Goal: Register for event/course

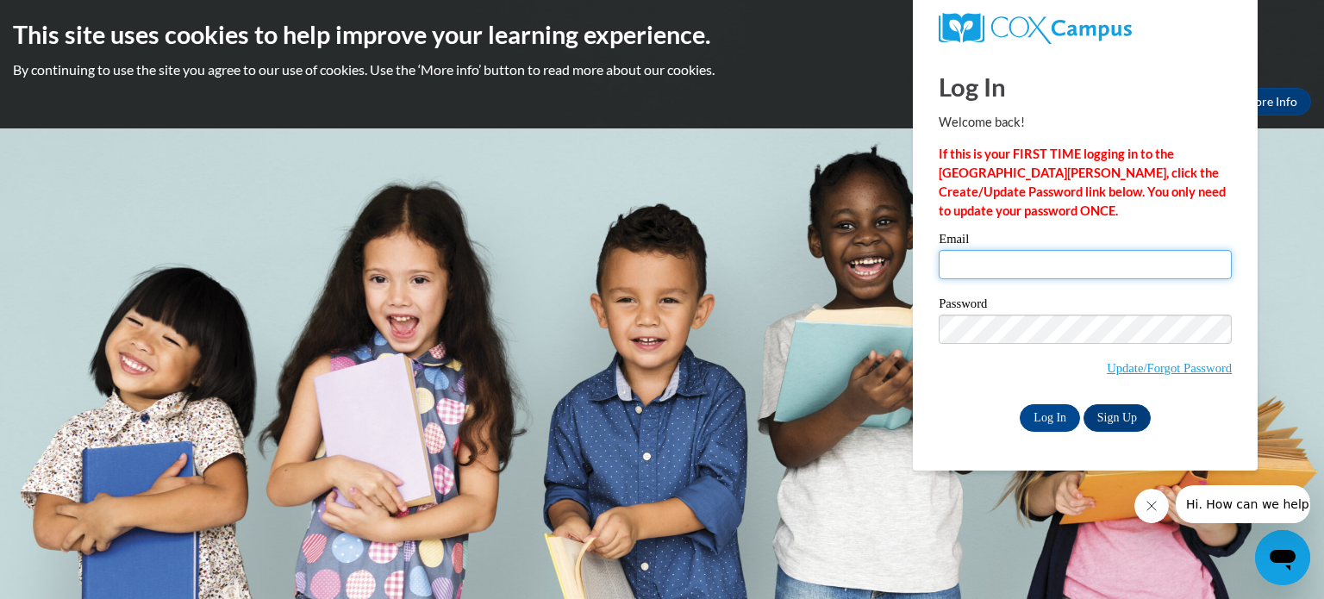
click at [1009, 268] on input "Email" at bounding box center [1084, 264] width 293 height 29
type input "[PERSON_NAME][EMAIL_ADDRESS][PERSON_NAME][DOMAIN_NAME]"
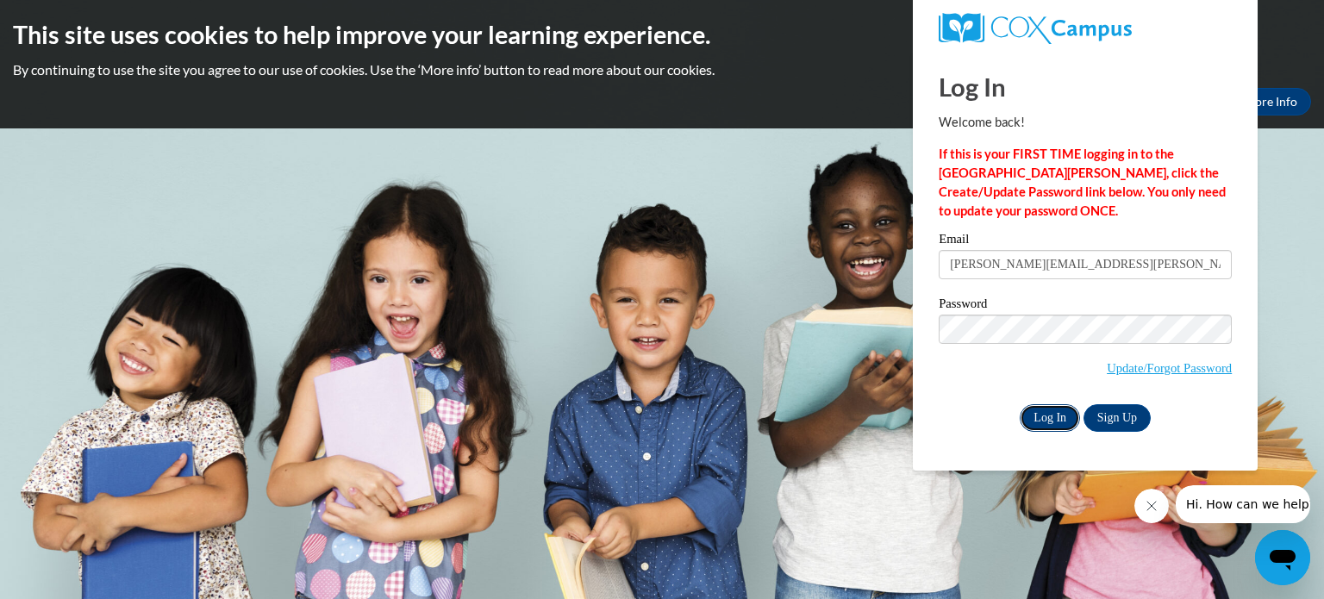
click at [1059, 415] on input "Log In" at bounding box center [1049, 418] width 60 height 28
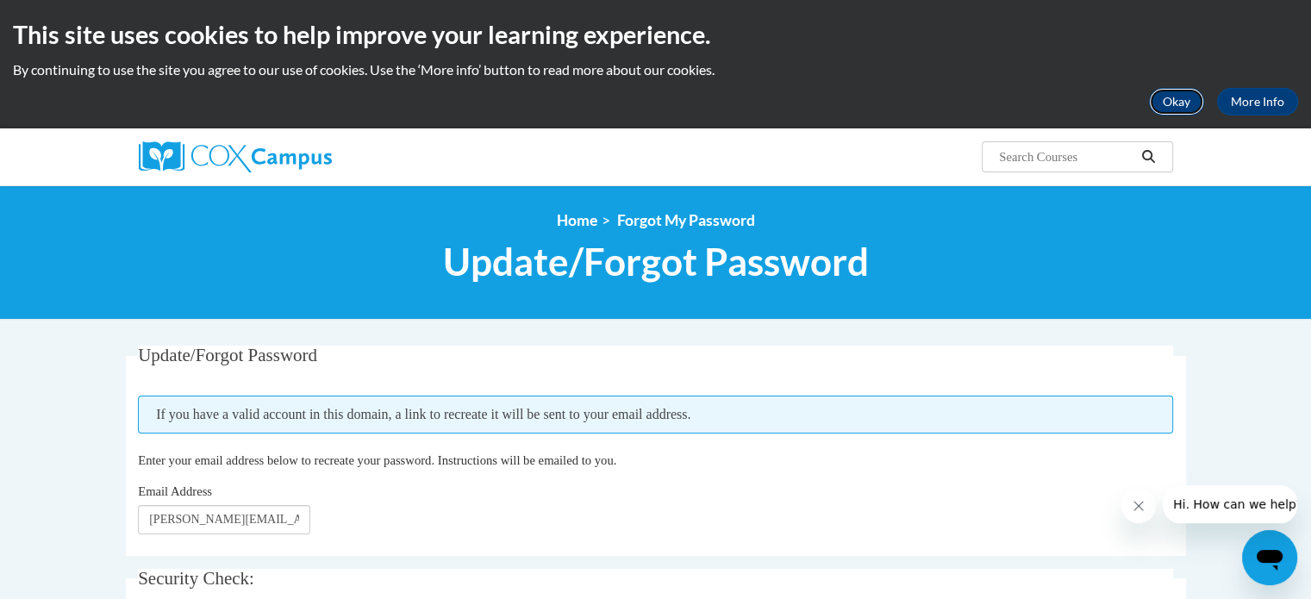
click at [1194, 96] on button "Okay" at bounding box center [1176, 102] width 55 height 28
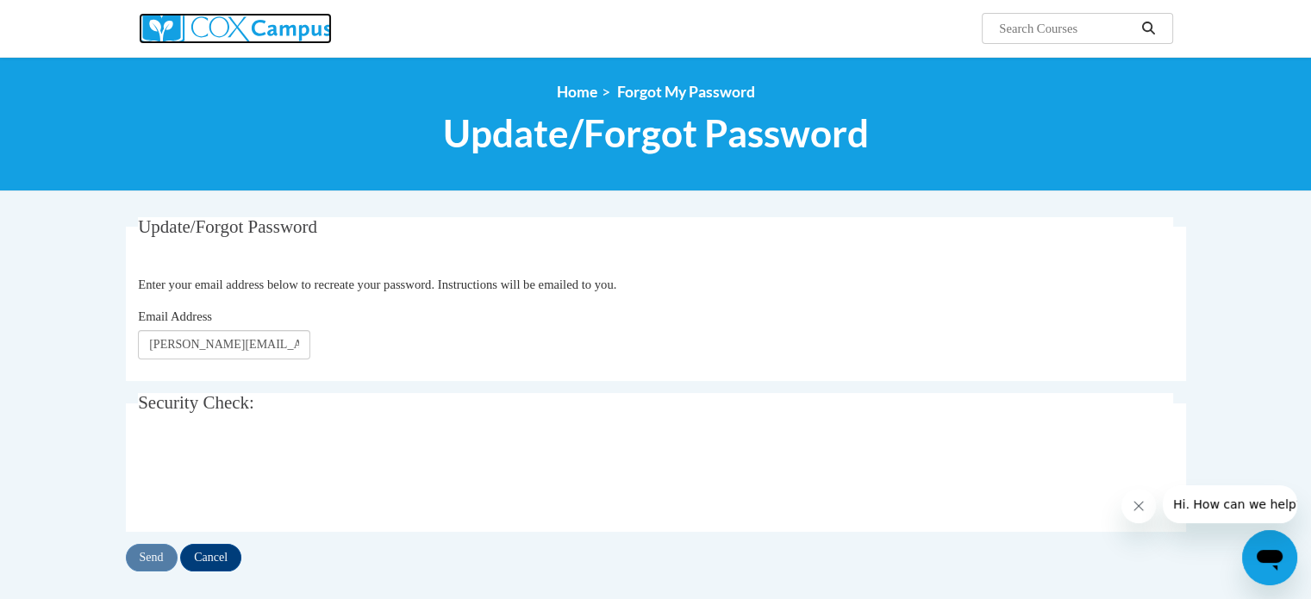
click at [165, 32] on img at bounding box center [235, 28] width 193 height 31
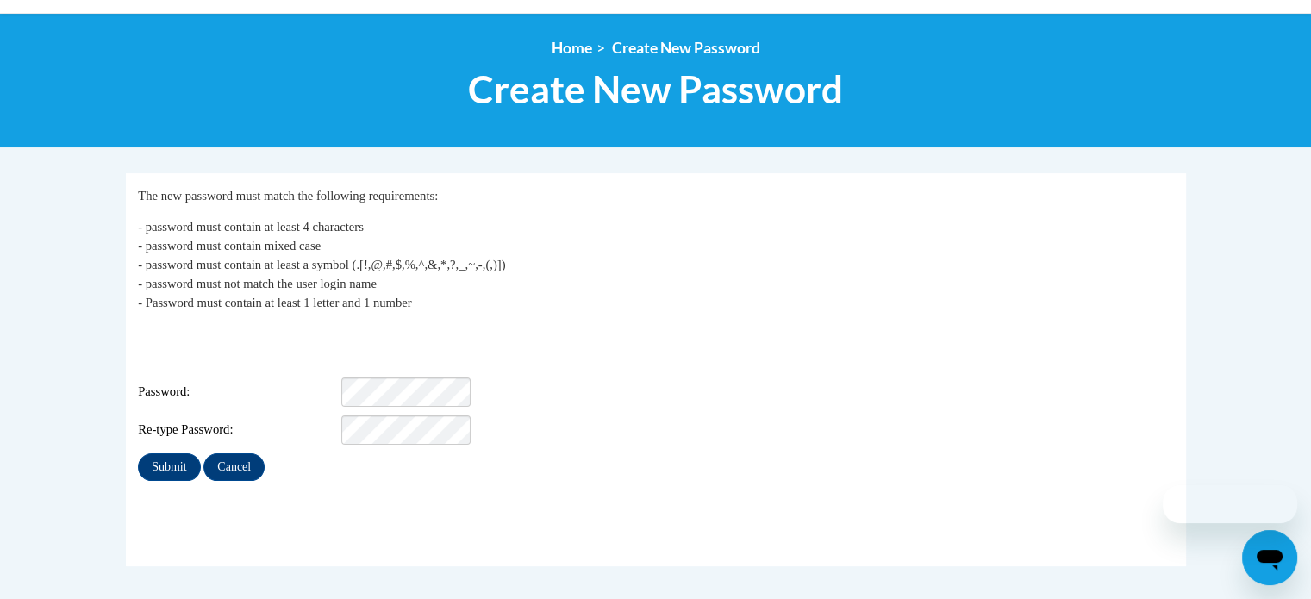
scroll to position [259, 0]
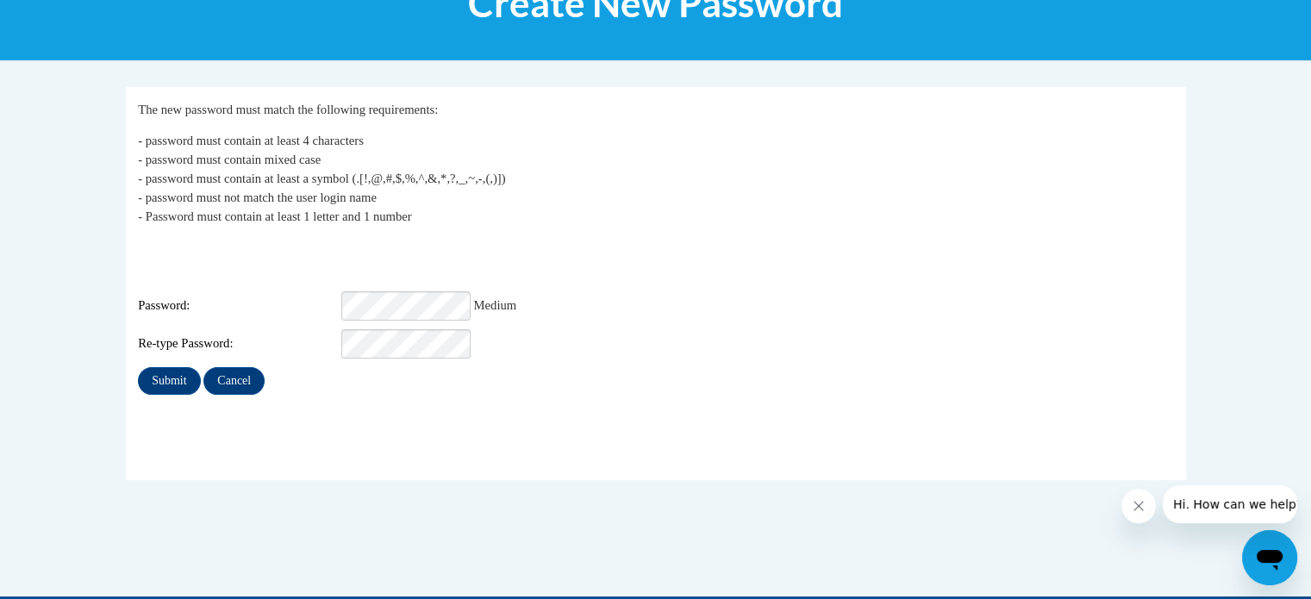
click at [630, 261] on div "Login: brooke.brusky@rusd.org Password: Medium Re-type Password:" at bounding box center [655, 299] width 1035 height 120
click at [630, 183] on p "- password must contain at least 4 characters - password must contain mixed cas…" at bounding box center [655, 178] width 1035 height 95
click at [168, 367] on input "Submit" at bounding box center [169, 381] width 62 height 28
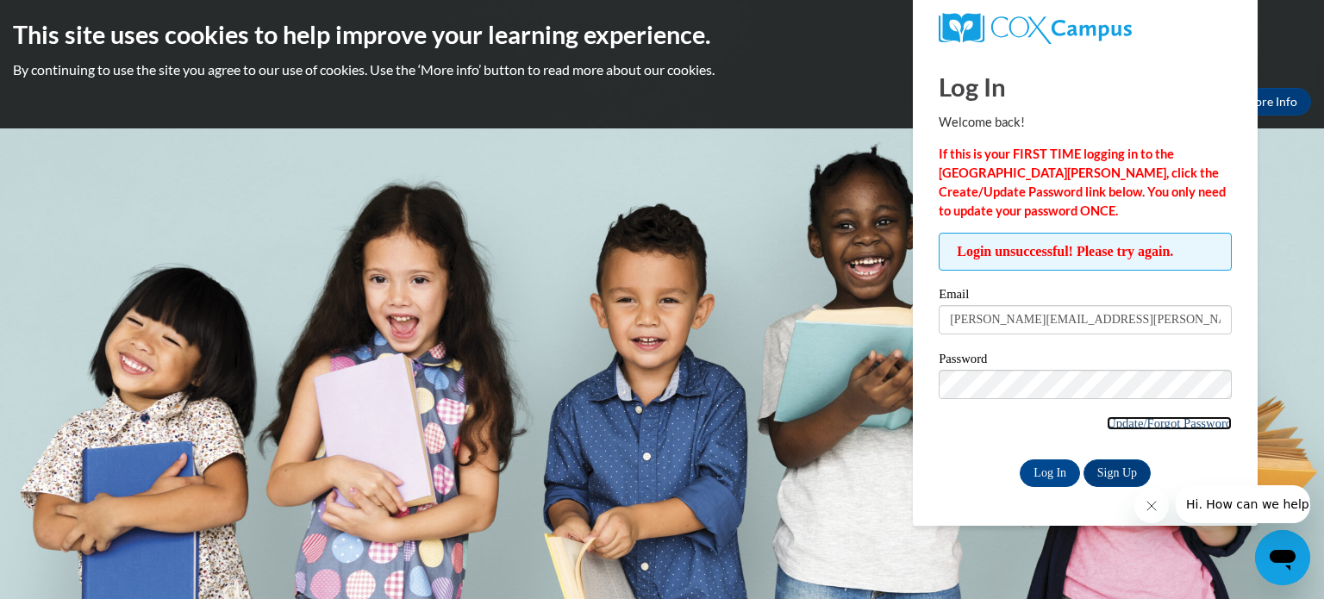
click at [1144, 419] on link "Update/Forgot Password" at bounding box center [1169, 423] width 125 height 14
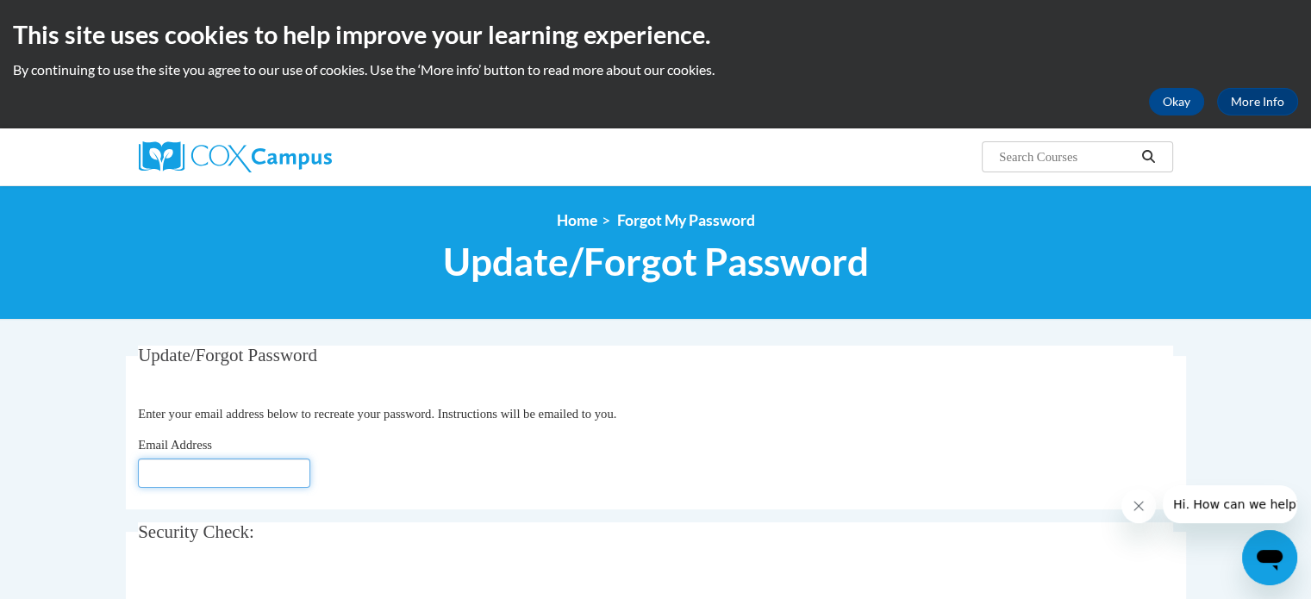
click at [269, 482] on input "Email Address" at bounding box center [224, 472] width 172 height 29
type input "brooke.brusky@rusd.org"
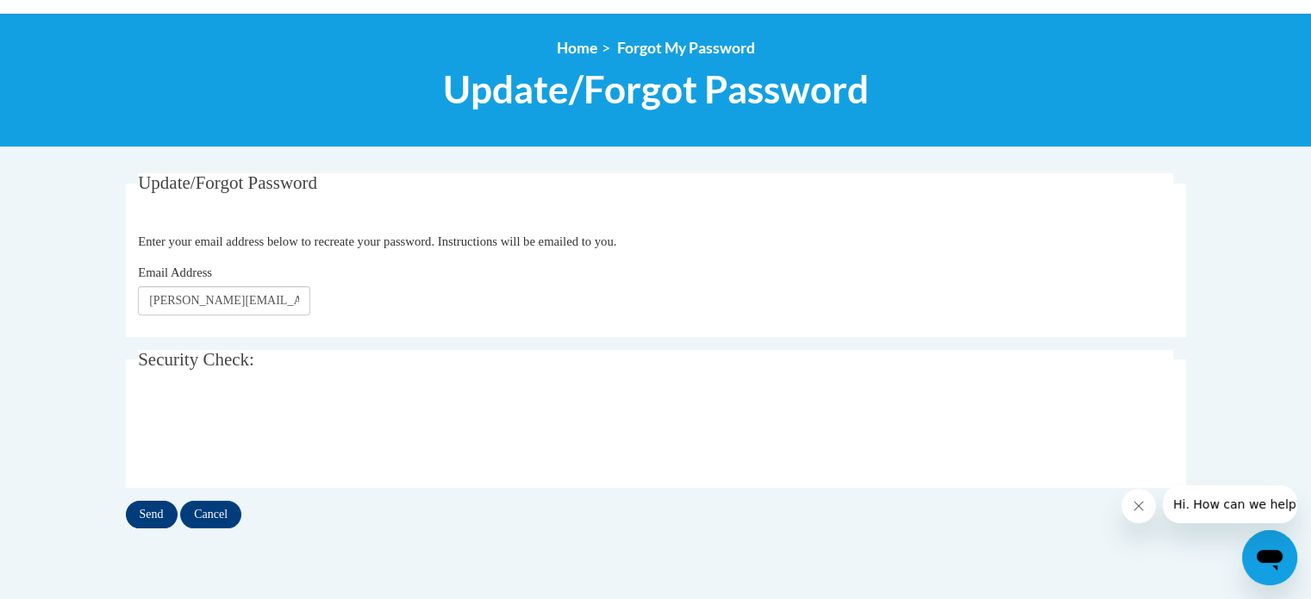
click at [155, 521] on input "Send" at bounding box center [152, 515] width 52 height 28
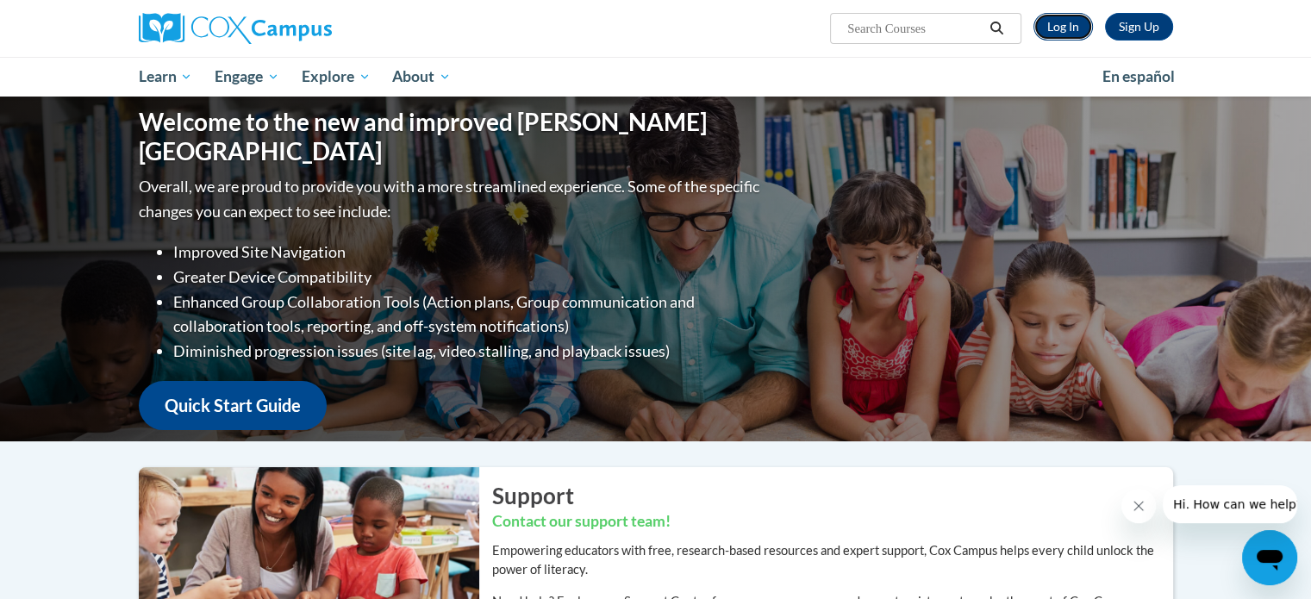
click at [1065, 22] on link "Log In" at bounding box center [1062, 27] width 59 height 28
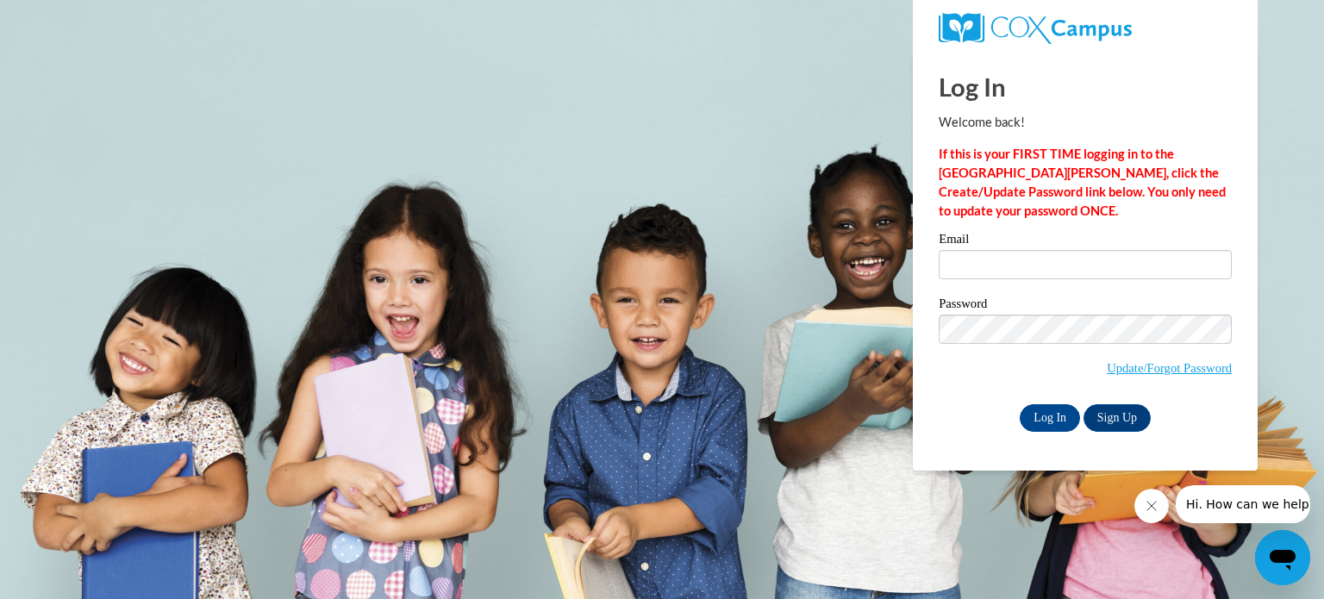
type input "[PERSON_NAME][EMAIL_ADDRESS][PERSON_NAME][DOMAIN_NAME]"
click at [998, 412] on div "Log In Sign Up" at bounding box center [1084, 418] width 293 height 28
click at [1062, 420] on input "Log In" at bounding box center [1049, 418] width 60 height 28
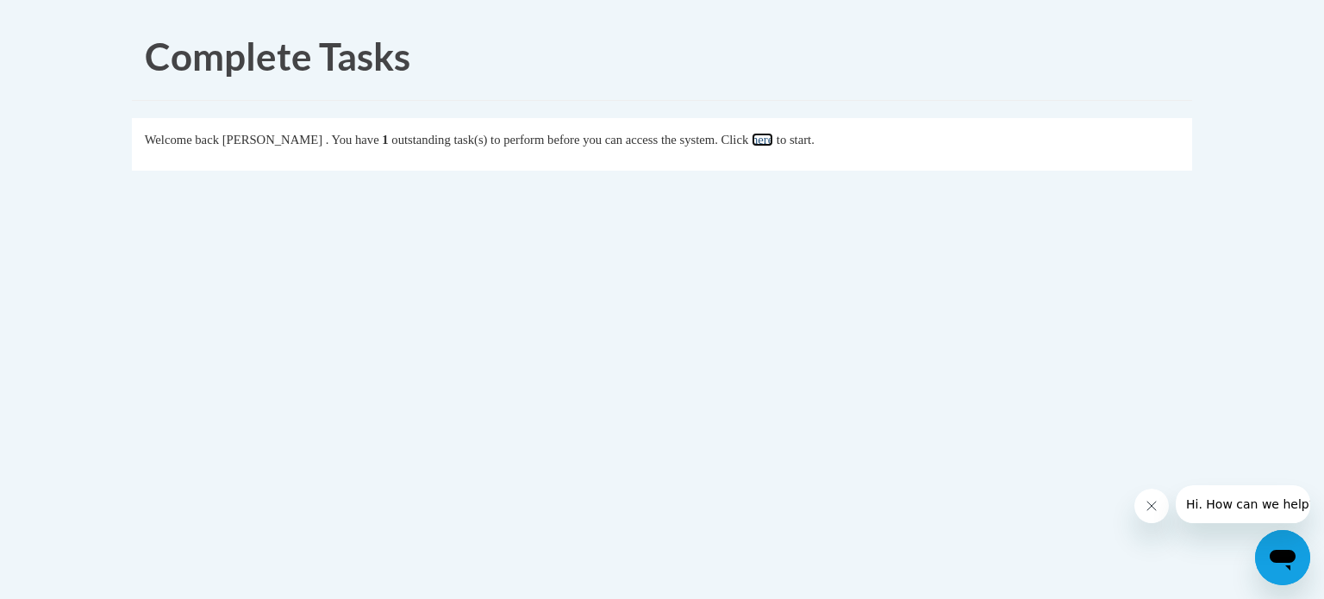
click at [773, 140] on link "here" at bounding box center [762, 140] width 22 height 14
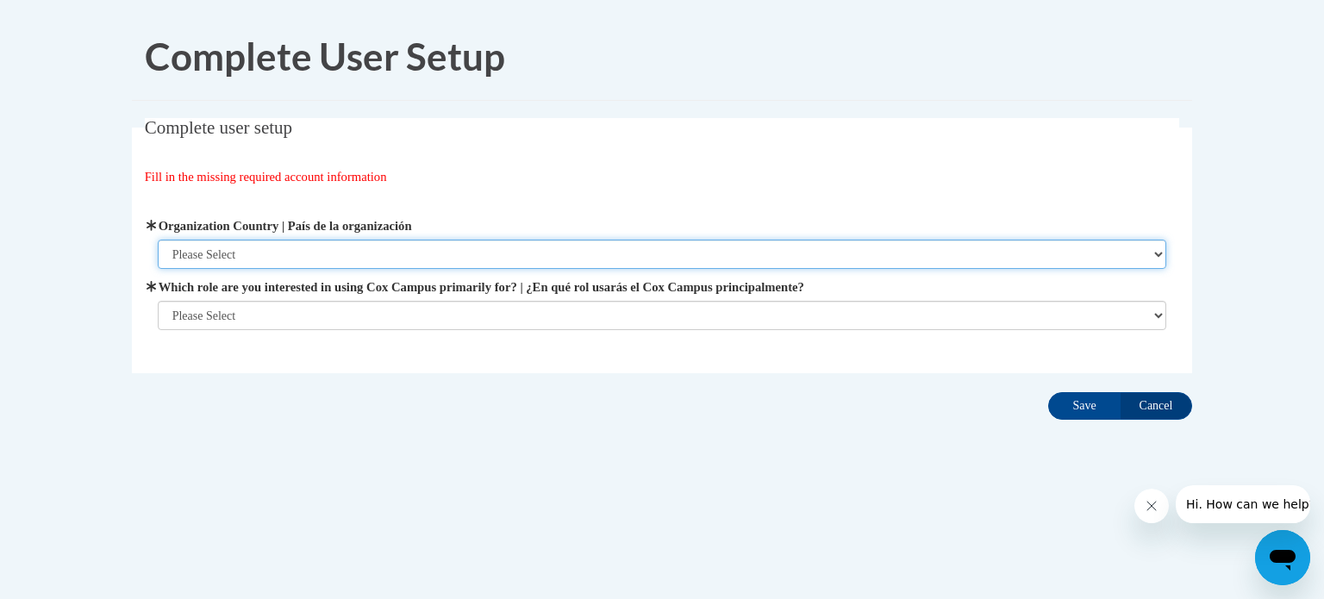
click at [319, 251] on select "Please Select [GEOGRAPHIC_DATA] | [GEOGRAPHIC_DATA] Outside of [GEOGRAPHIC_DATA…" at bounding box center [662, 254] width 1009 height 29
select select "ad49bcad-a171-4b2e-b99c-48b446064914"
click at [158, 240] on select "Please Select [GEOGRAPHIC_DATA] | [GEOGRAPHIC_DATA] Outside of [GEOGRAPHIC_DATA…" at bounding box center [662, 254] width 1009 height 29
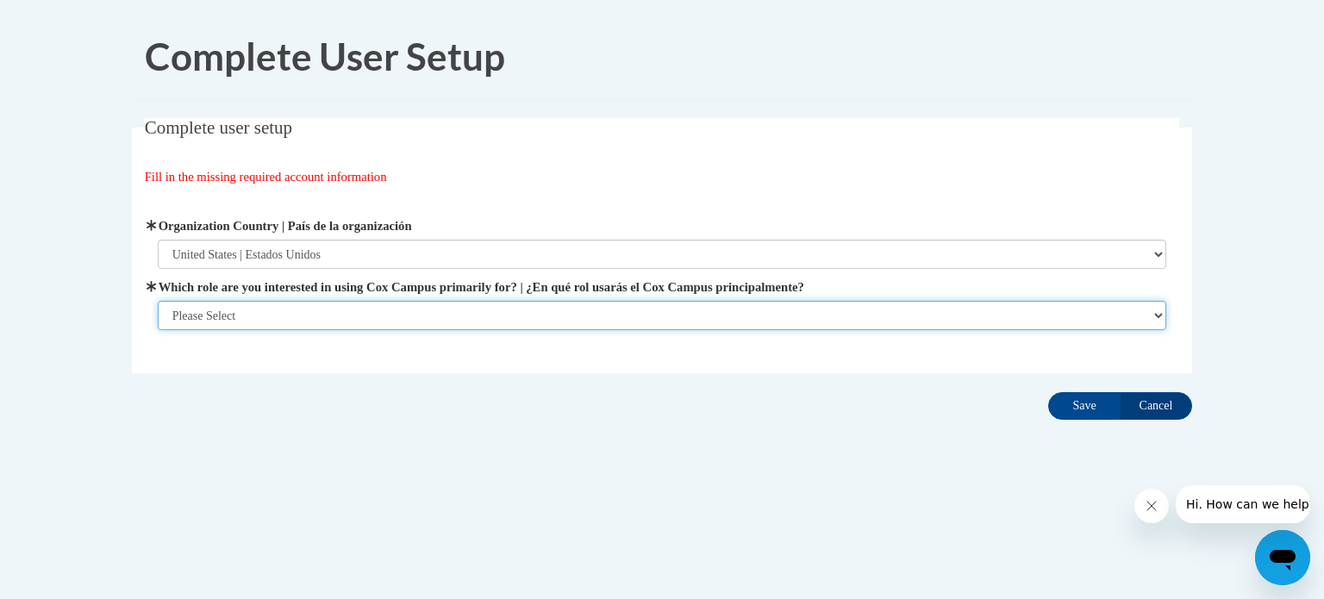
click at [308, 308] on select "Please Select College/University | Colegio/Universidad Community/Nonprofit Part…" at bounding box center [662, 315] width 1009 height 29
select select "fbf2d438-af2f-41f8-98f1-81c410e29de3"
click at [158, 330] on select "Please Select College/University | Colegio/Universidad Community/Nonprofit Part…" at bounding box center [662, 315] width 1009 height 29
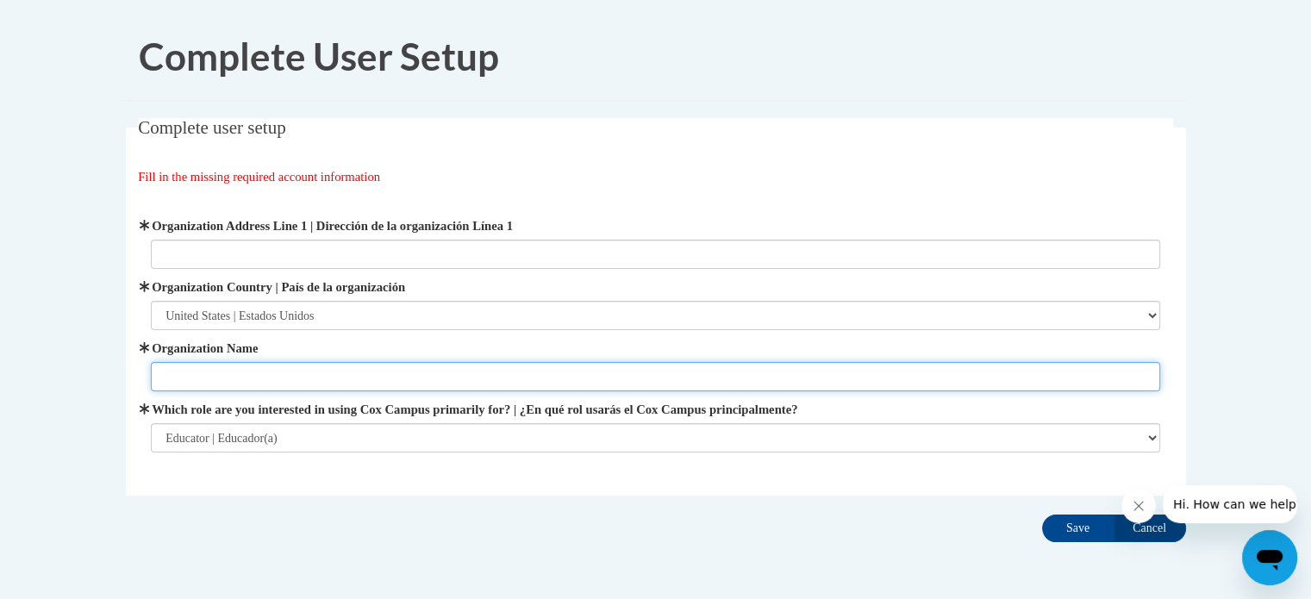
click at [308, 385] on input "Organization Name" at bounding box center [655, 376] width 1009 height 29
type input "[PERSON_NAME][GEOGRAPHIC_DATA]"
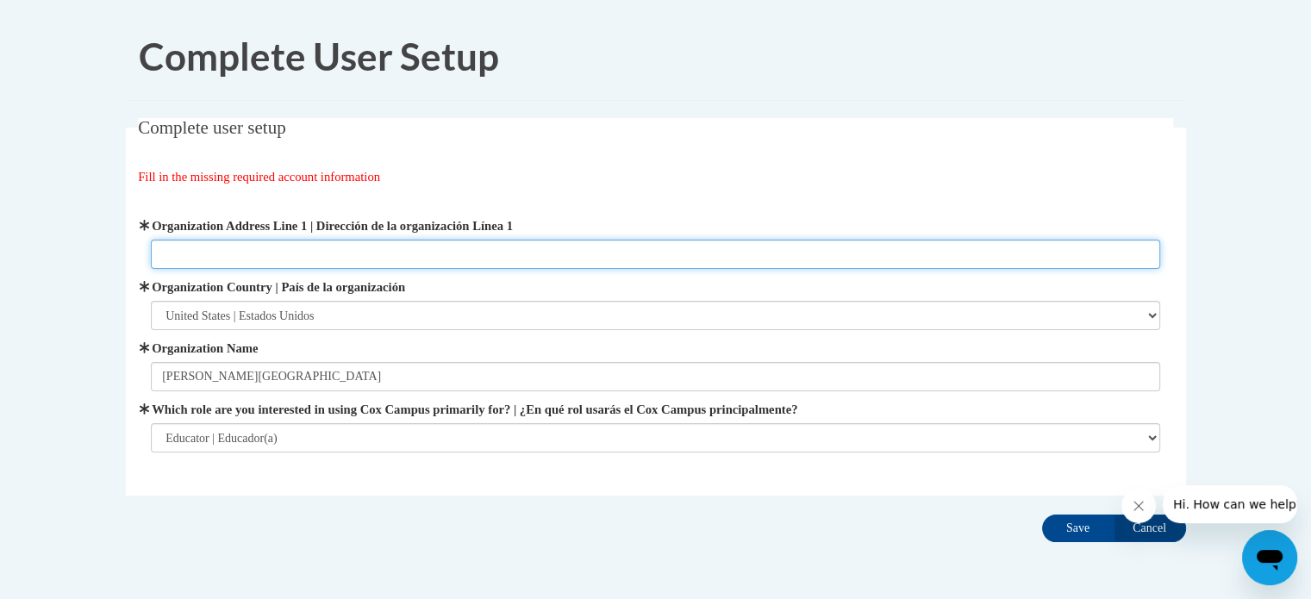
click at [304, 254] on input "Organization Address Line 1 | Dirección de la organización Línea 1" at bounding box center [655, 254] width 1009 height 29
type input "6"
type input "8332 Northwestern Ave. Racine, WI 53406"
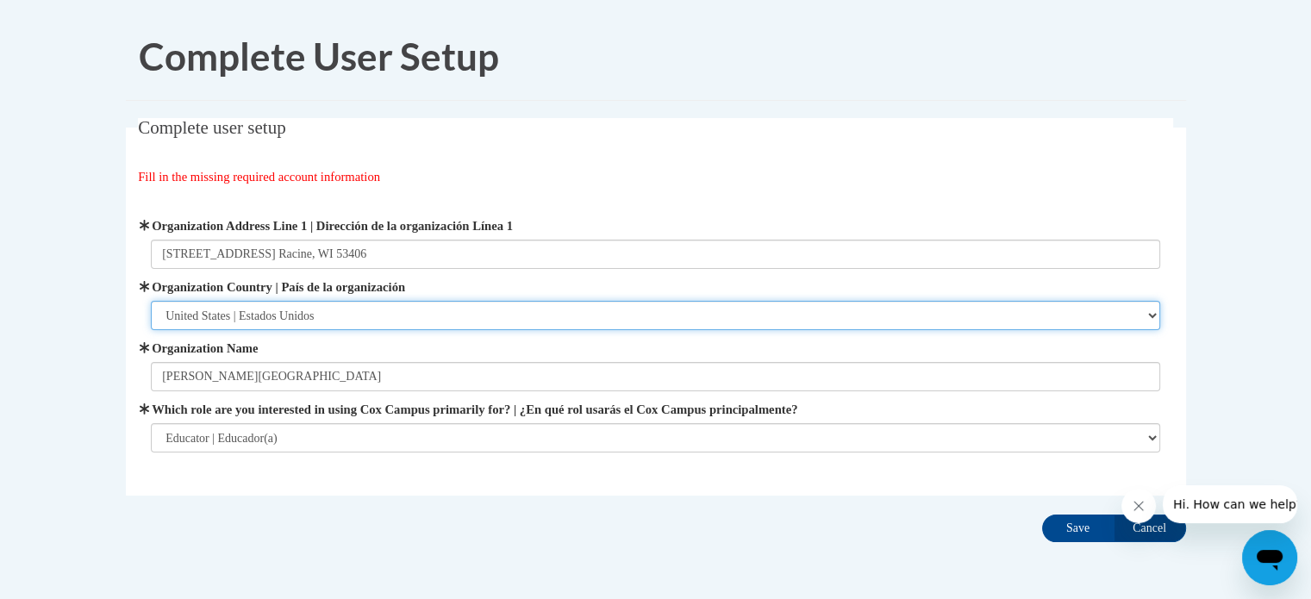
click at [776, 323] on select "Please Select United States | Estados Unidos Outside of the United States | Fue…" at bounding box center [655, 315] width 1009 height 29
click at [151, 301] on select "Please Select United States | Estados Unidos Outside of the United States | Fue…" at bounding box center [655, 315] width 1009 height 29
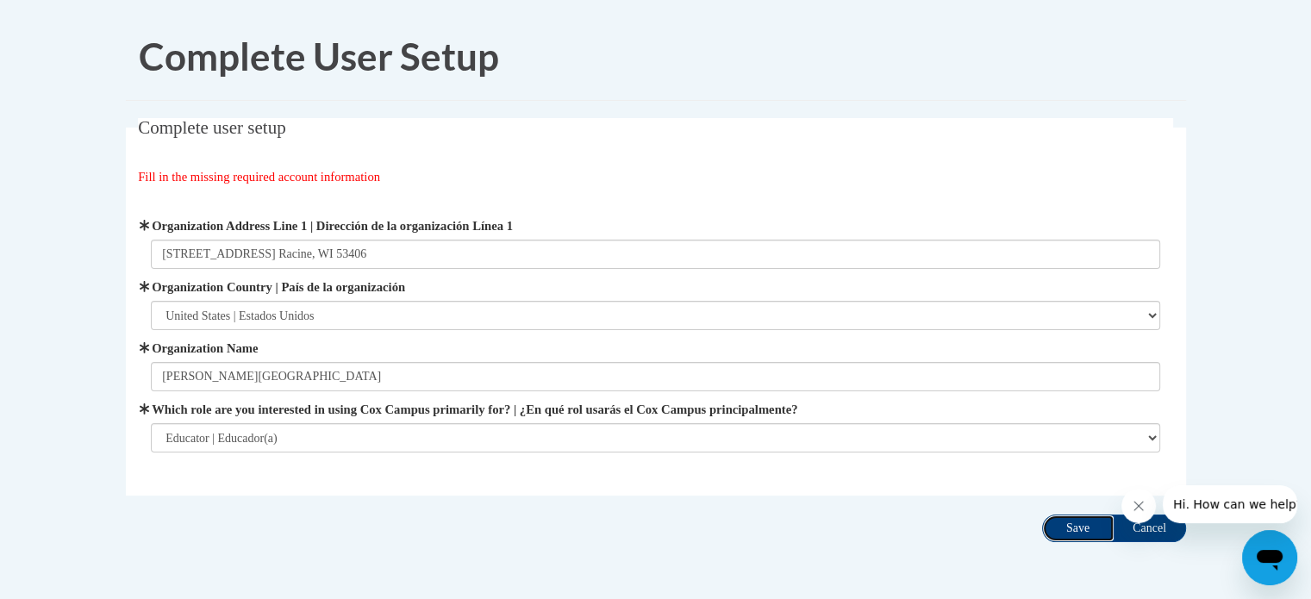
click at [1078, 521] on input "Save" at bounding box center [1078, 528] width 72 height 28
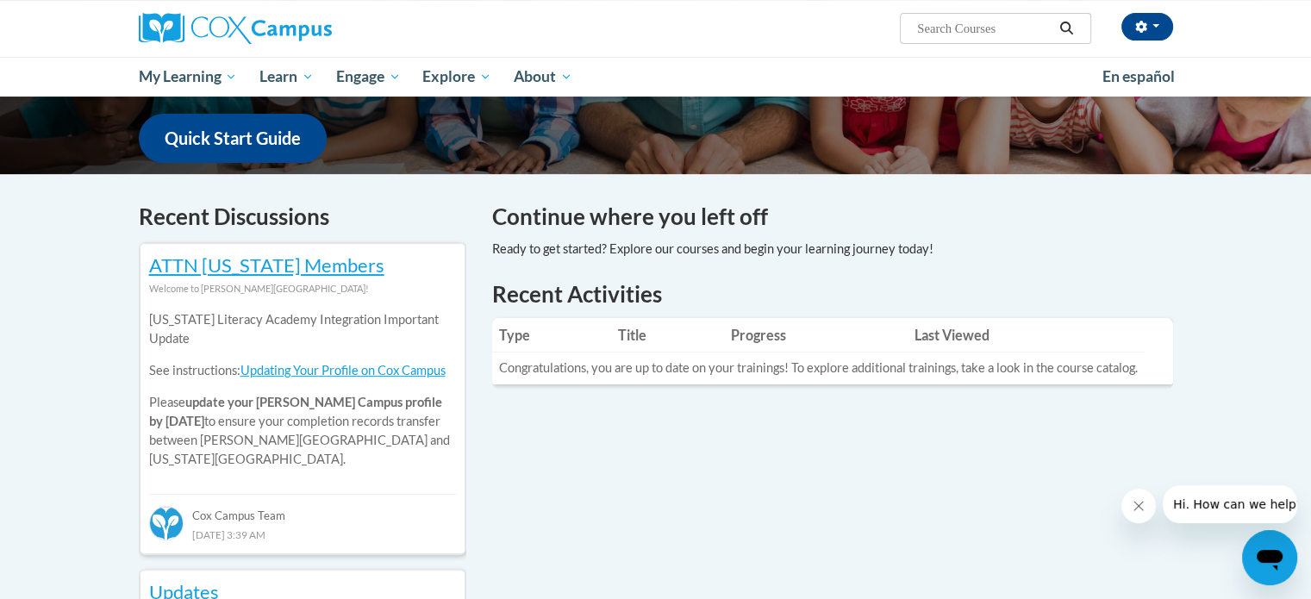
scroll to position [517, 0]
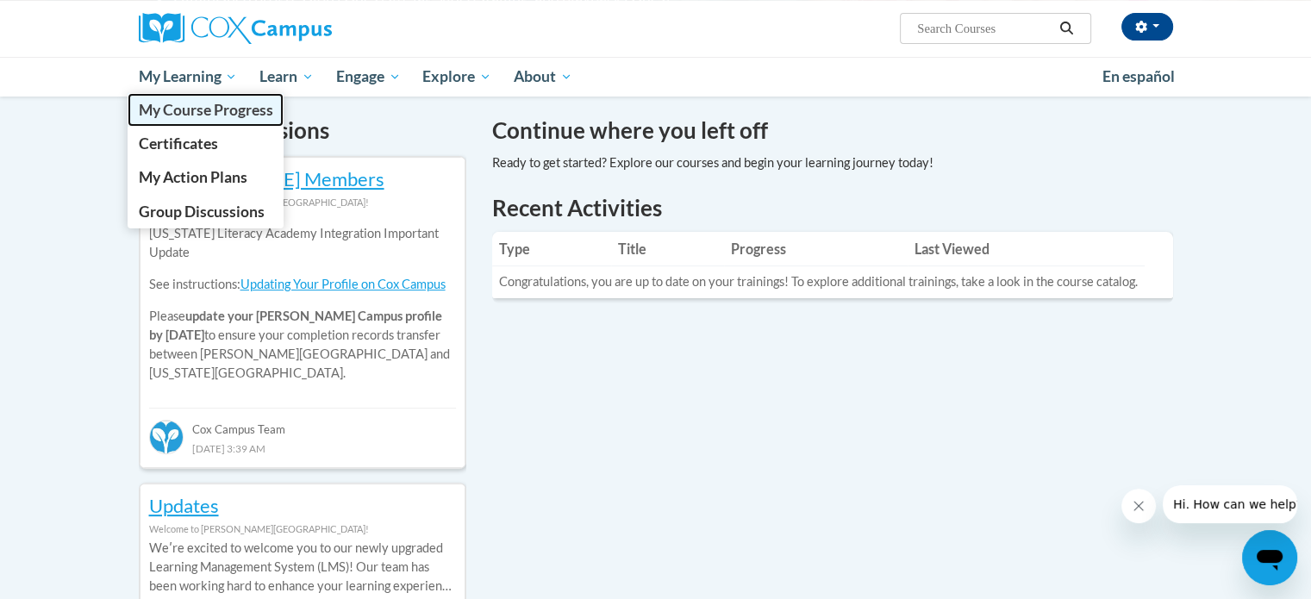
click at [179, 114] on span "My Course Progress" at bounding box center [205, 110] width 134 height 18
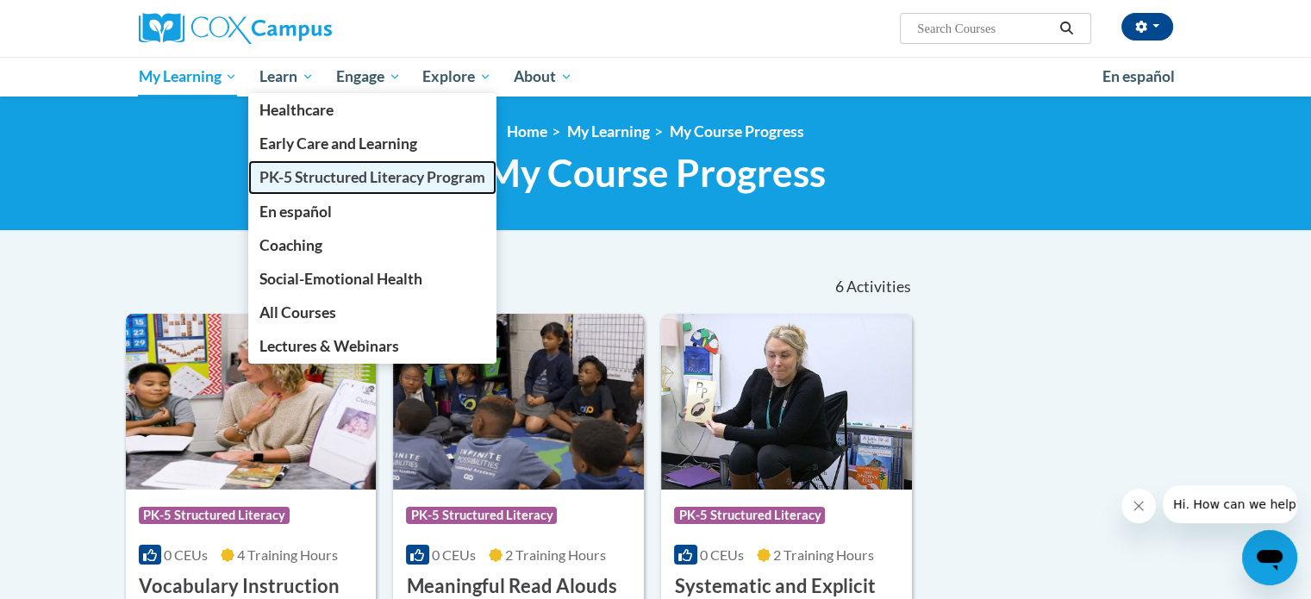
click at [292, 181] on span "PK-5 Structured Literacy Program" at bounding box center [372, 177] width 226 height 18
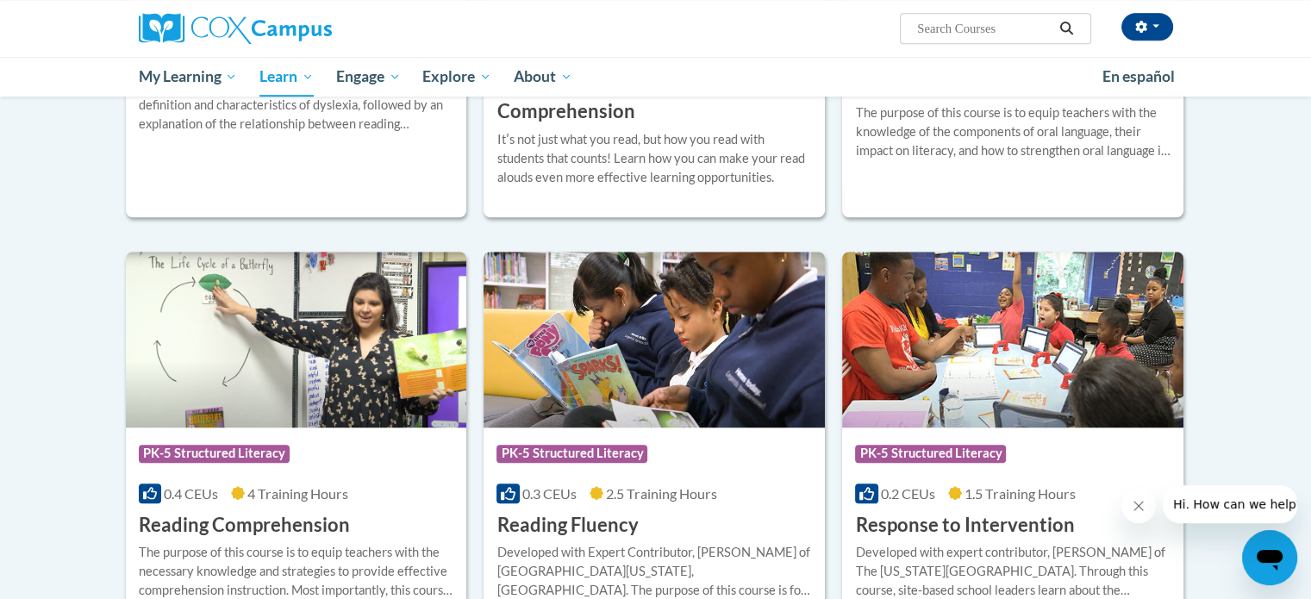
scroll to position [1379, 0]
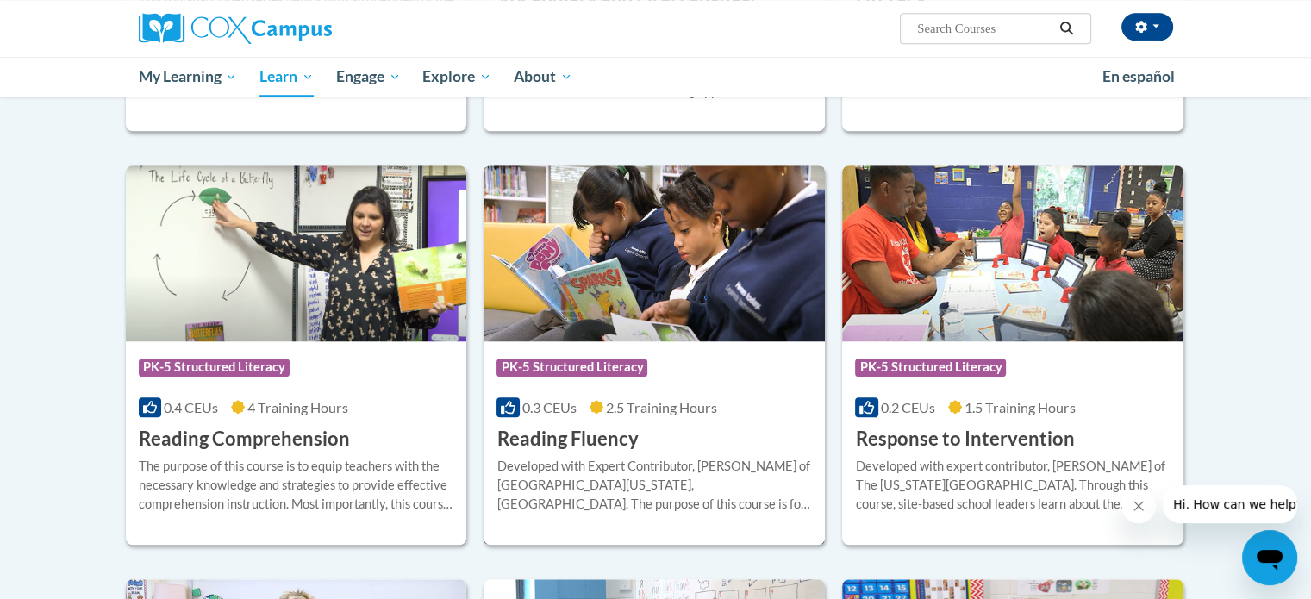
click at [610, 314] on img at bounding box center [653, 253] width 341 height 176
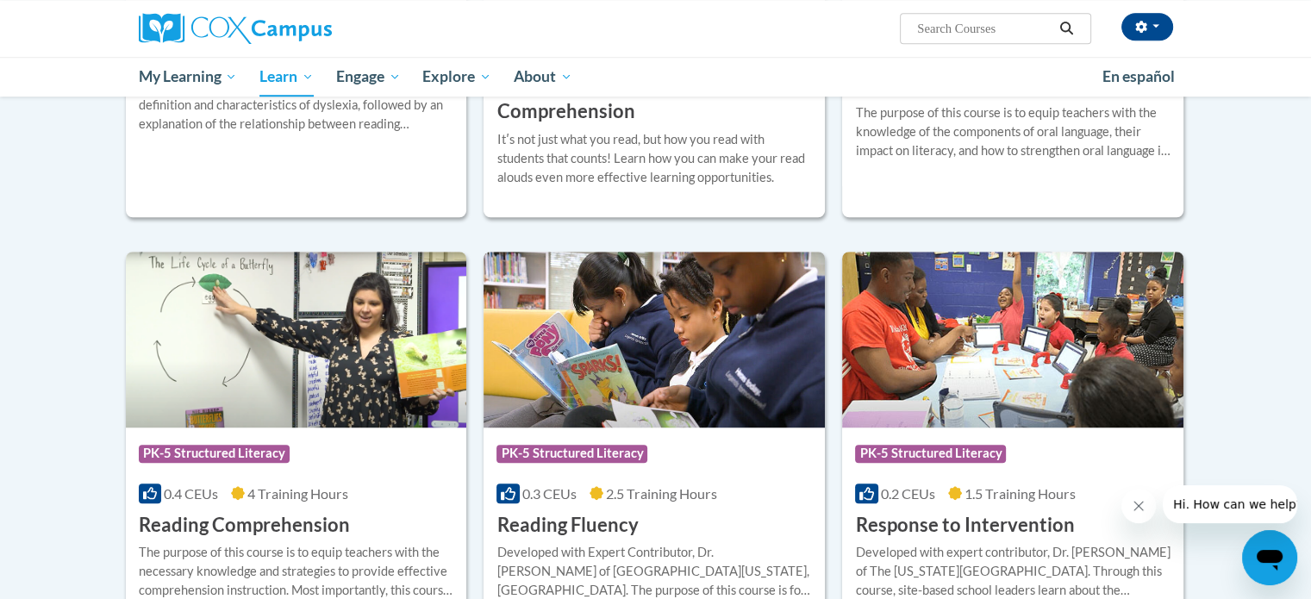
scroll to position [1551, 0]
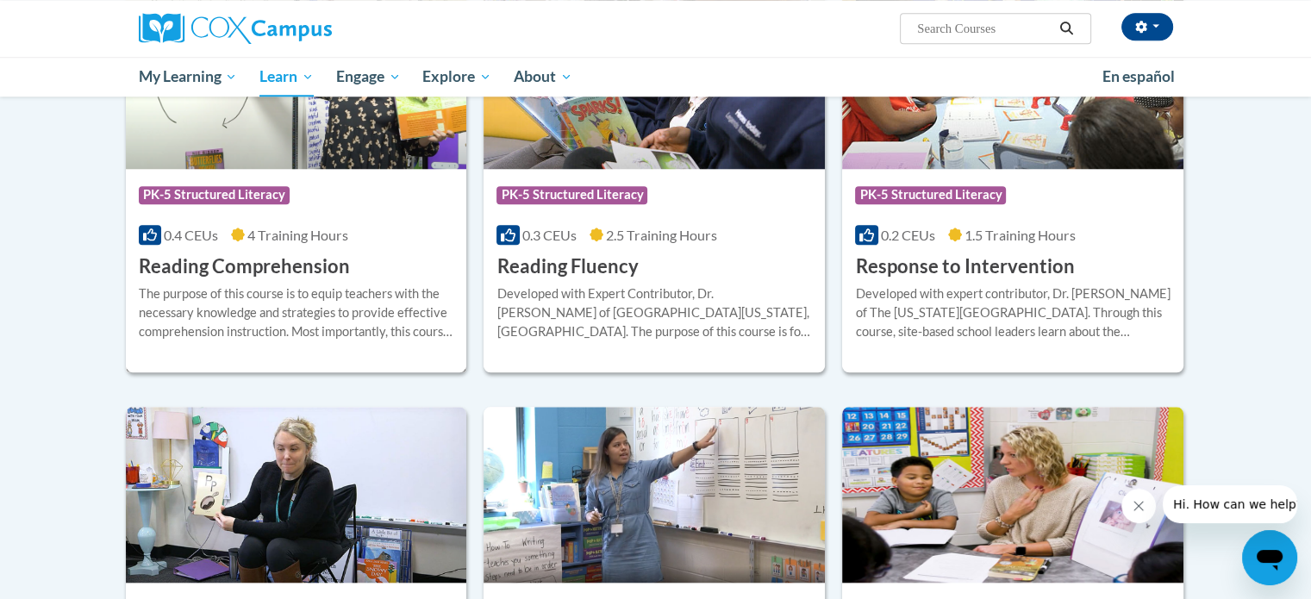
click at [335, 260] on h3 "Reading Comprehension" at bounding box center [244, 266] width 211 height 27
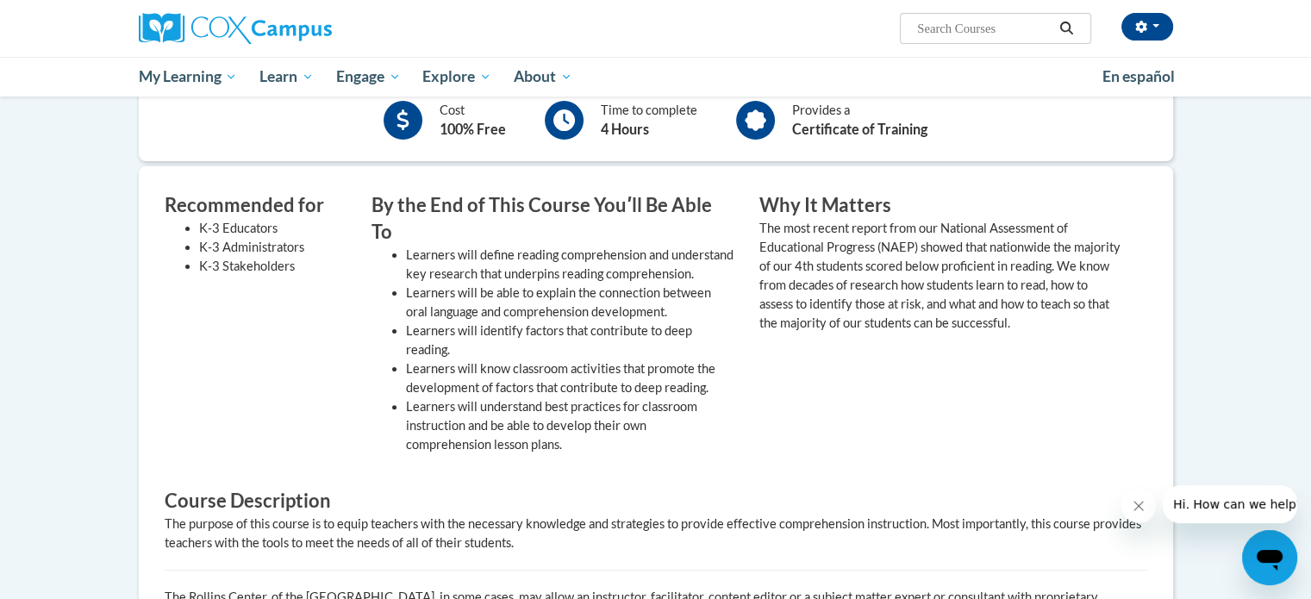
scroll to position [172, 0]
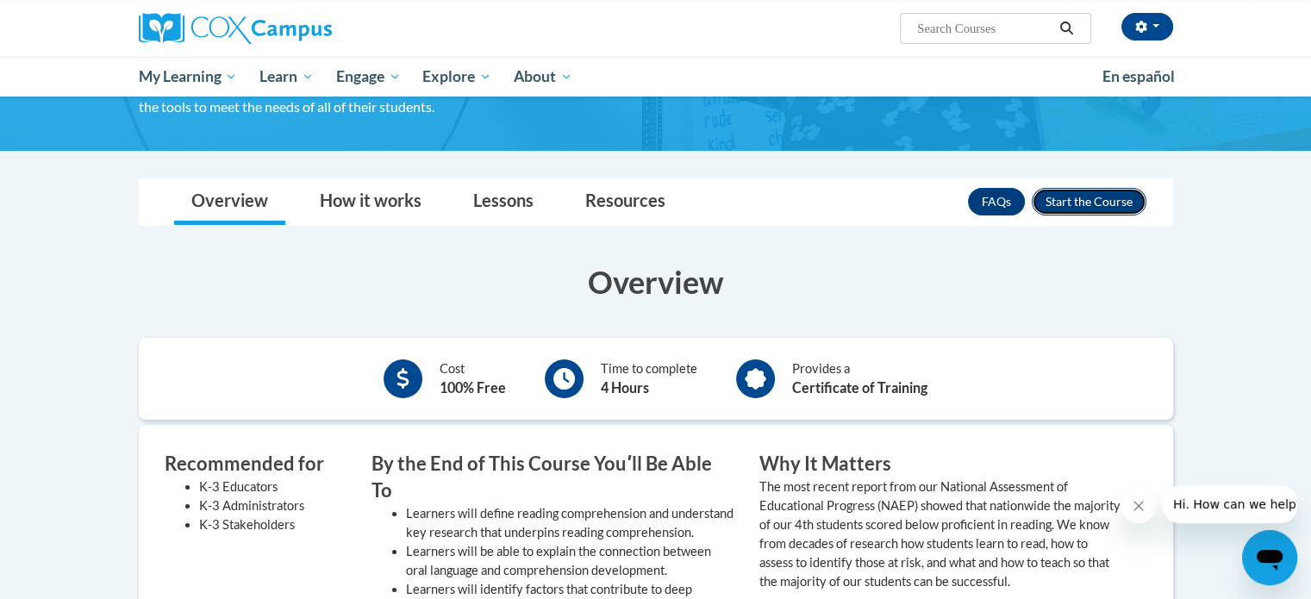
click at [1096, 201] on button "Enroll" at bounding box center [1089, 202] width 115 height 28
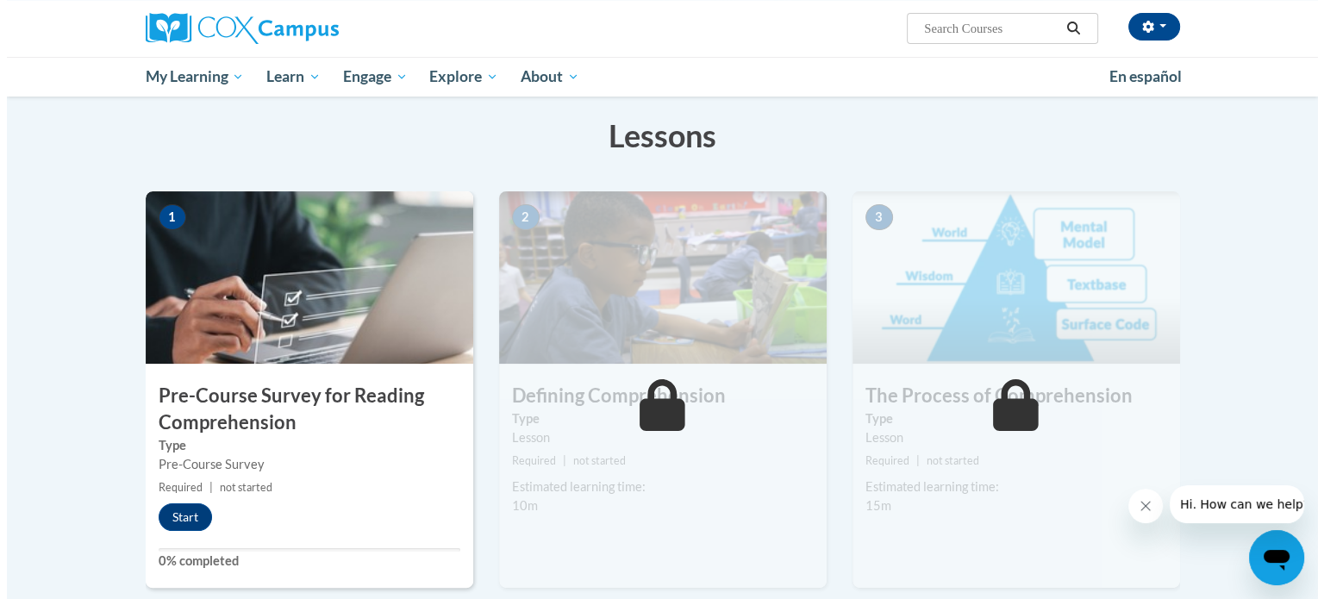
scroll to position [345, 0]
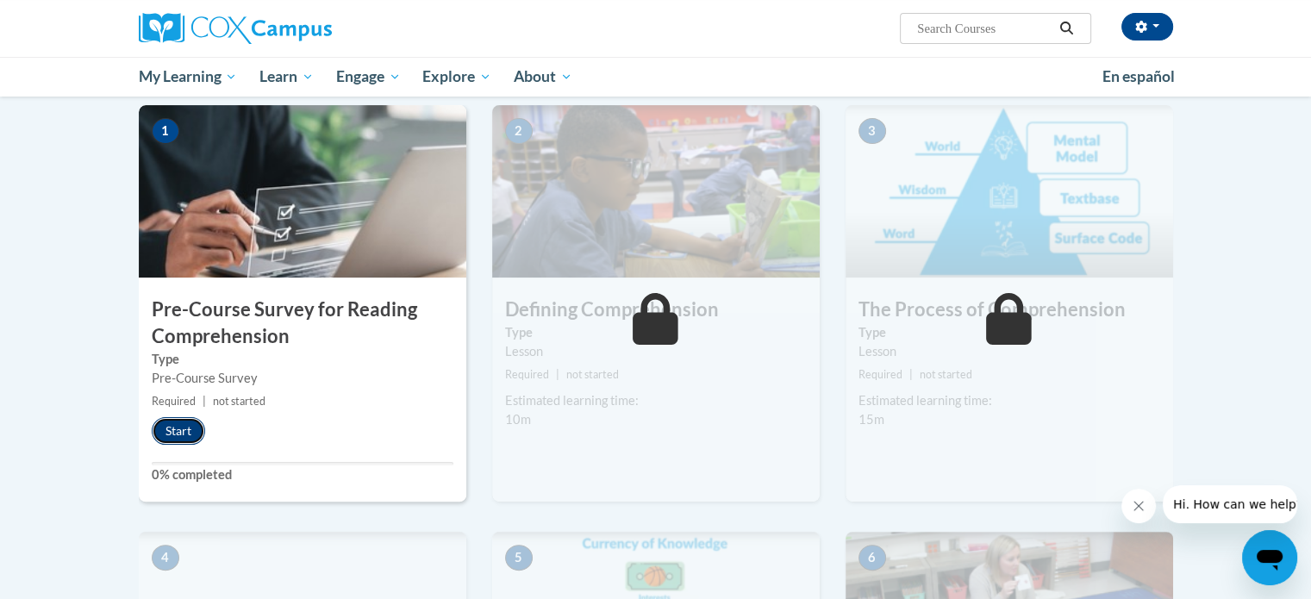
click at [196, 431] on button "Start" at bounding box center [178, 431] width 53 height 28
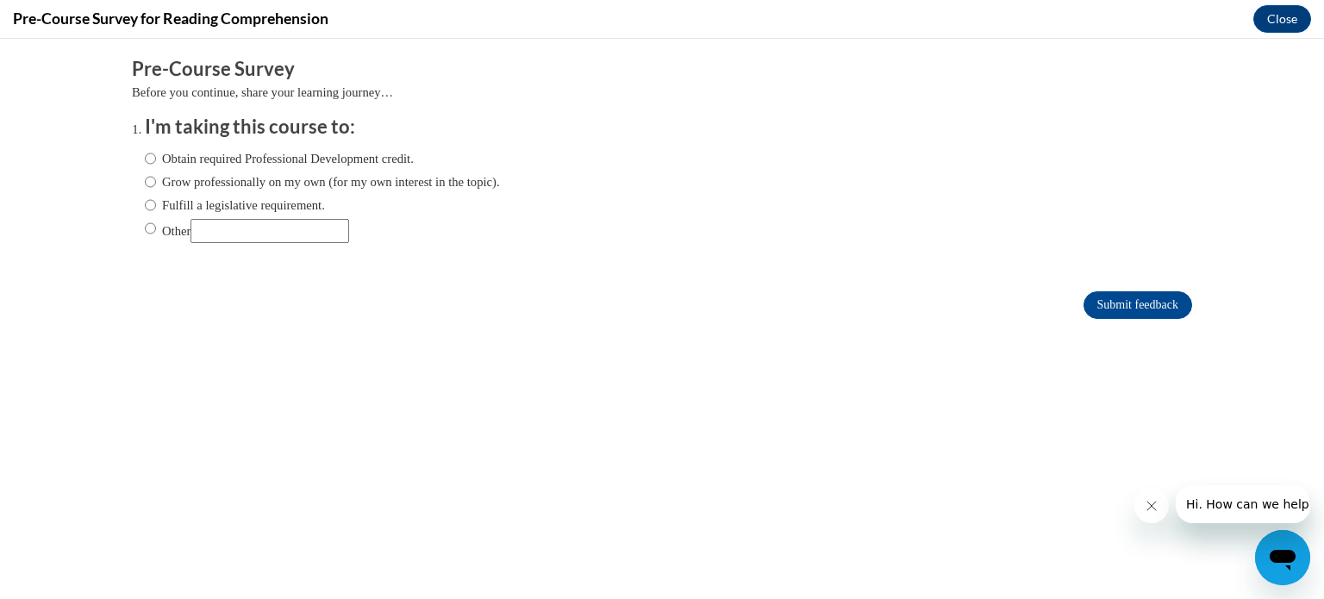
scroll to position [0, 0]
click at [166, 161] on label "Obtain required Professional Development credit." at bounding box center [279, 158] width 269 height 19
click at [156, 161] on input "Obtain required Professional Development credit." at bounding box center [150, 158] width 11 height 19
radio input "true"
click at [1115, 301] on input "Submit feedback" at bounding box center [1137, 305] width 109 height 28
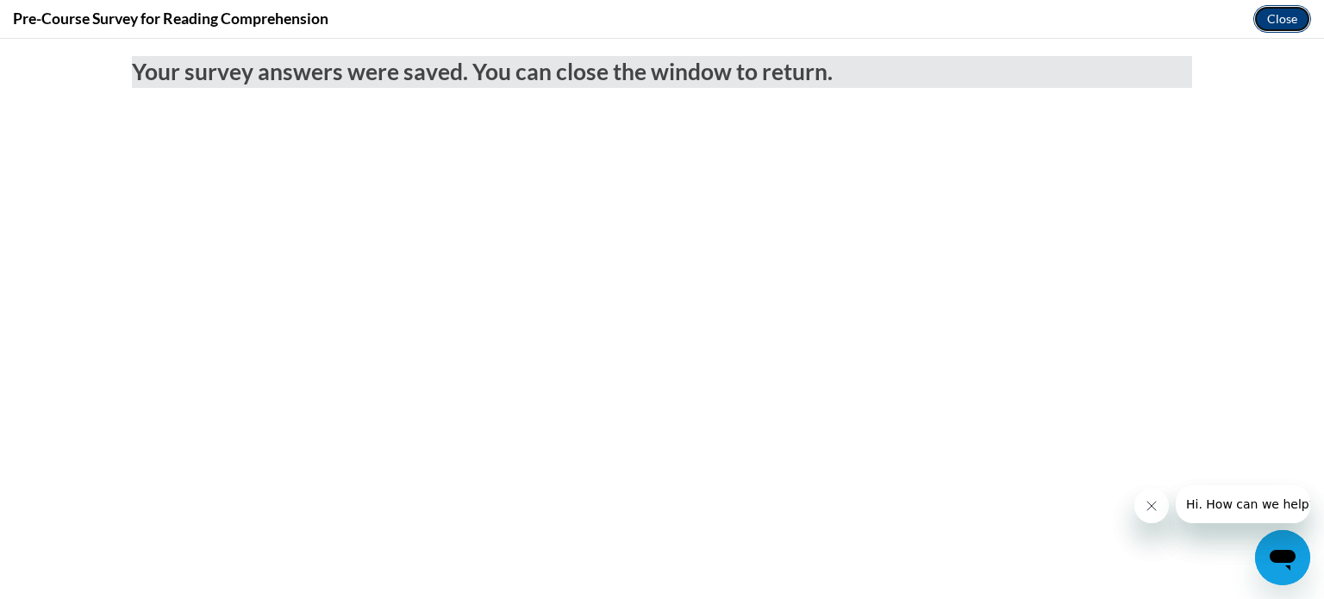
click at [1270, 17] on button "Close" at bounding box center [1282, 19] width 58 height 28
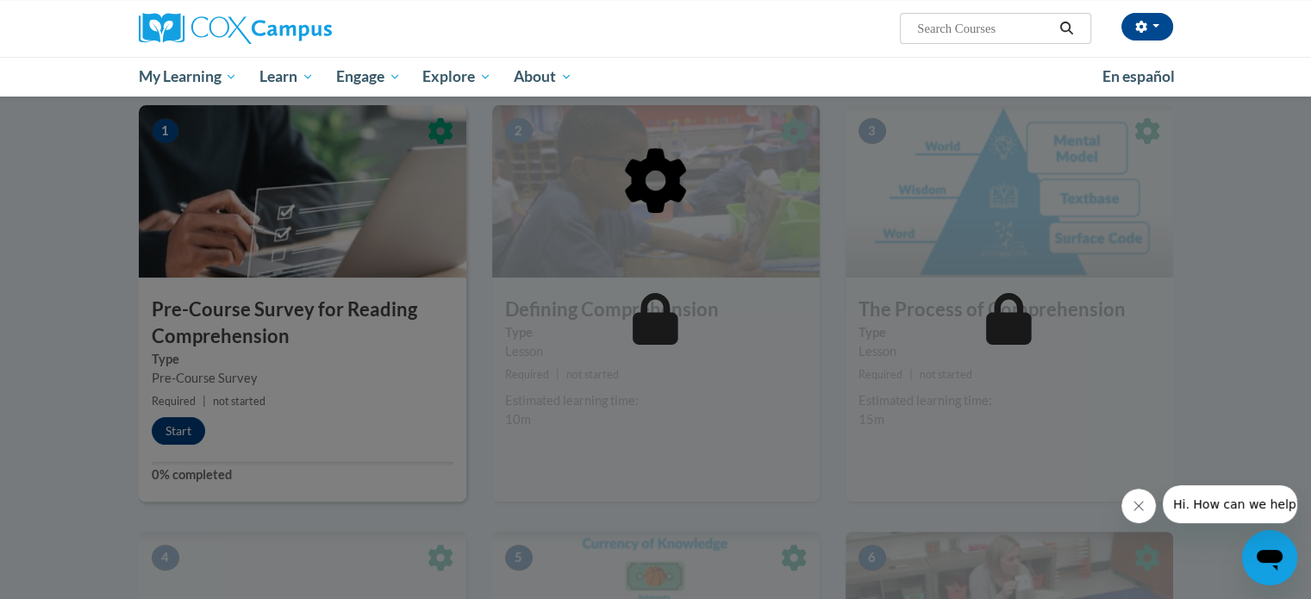
click at [874, 340] on div at bounding box center [656, 268] width 1034 height 327
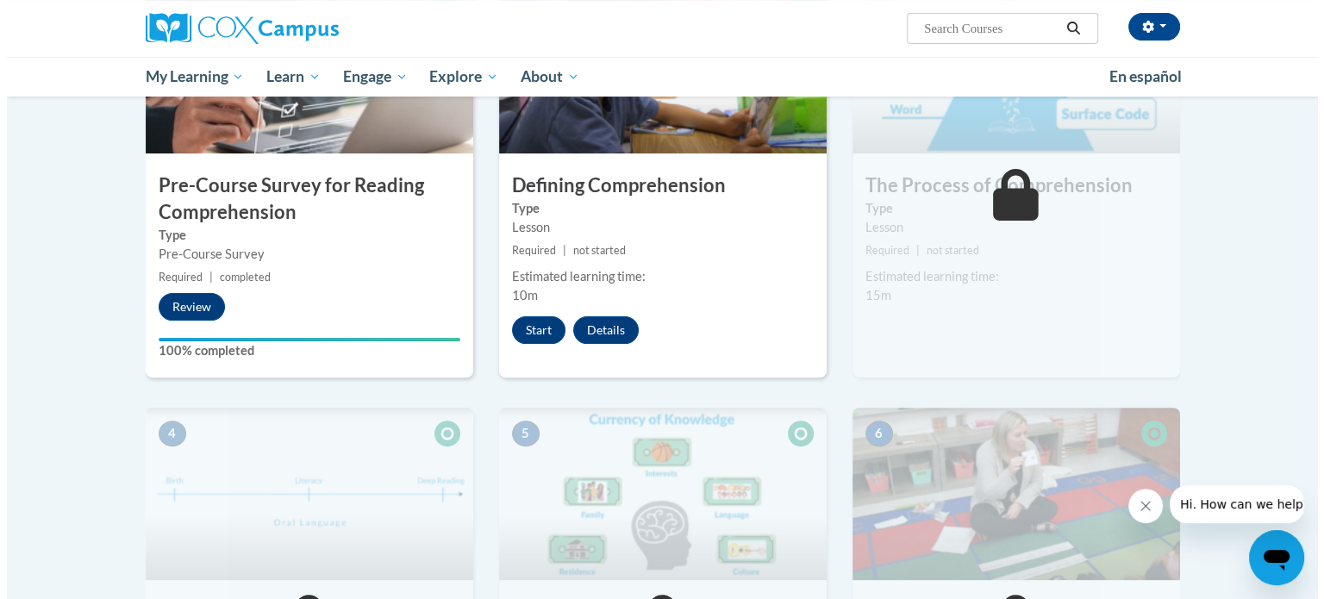
scroll to position [296, 0]
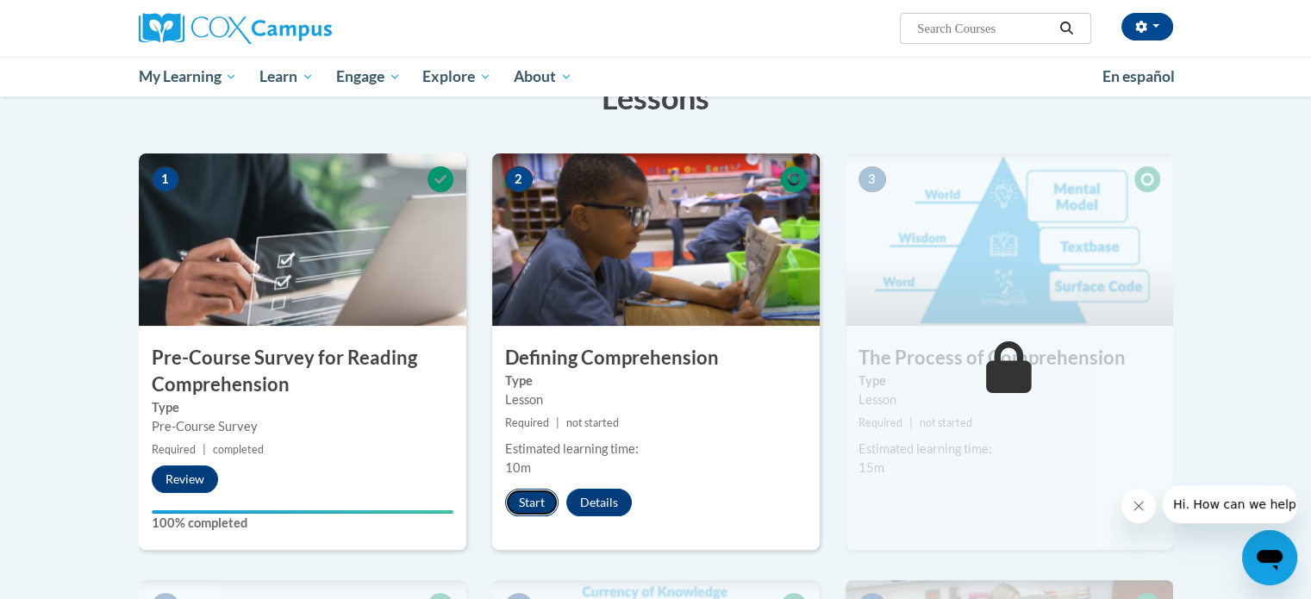
click at [524, 506] on button "Start" at bounding box center [531, 503] width 53 height 28
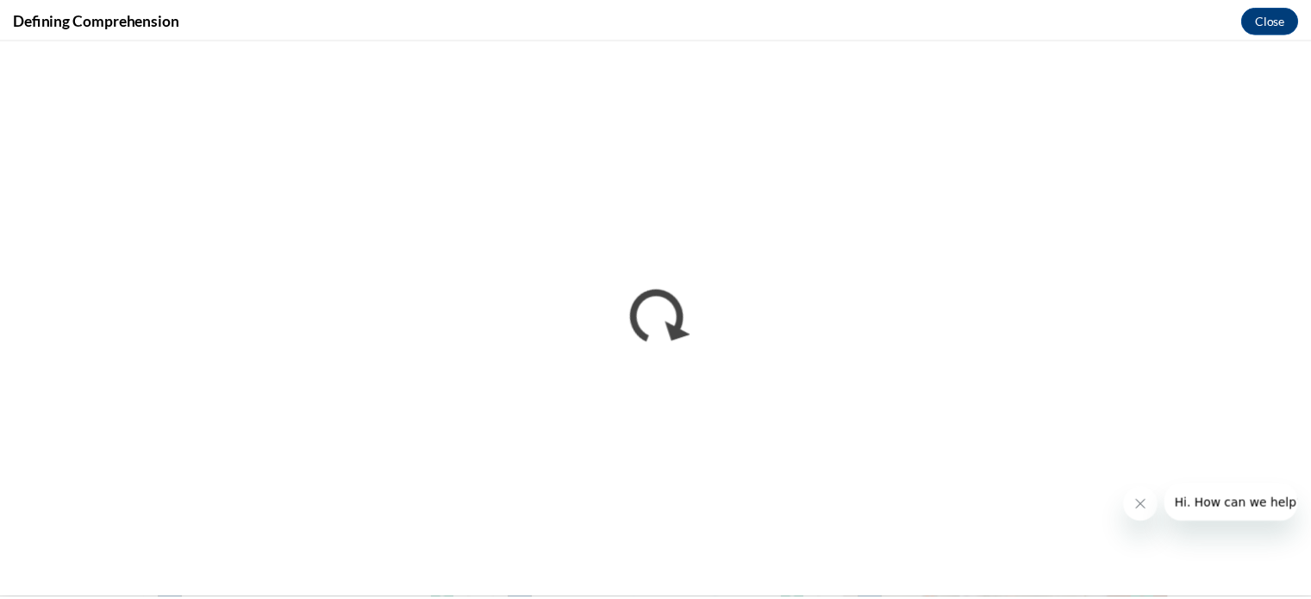
scroll to position [0, 0]
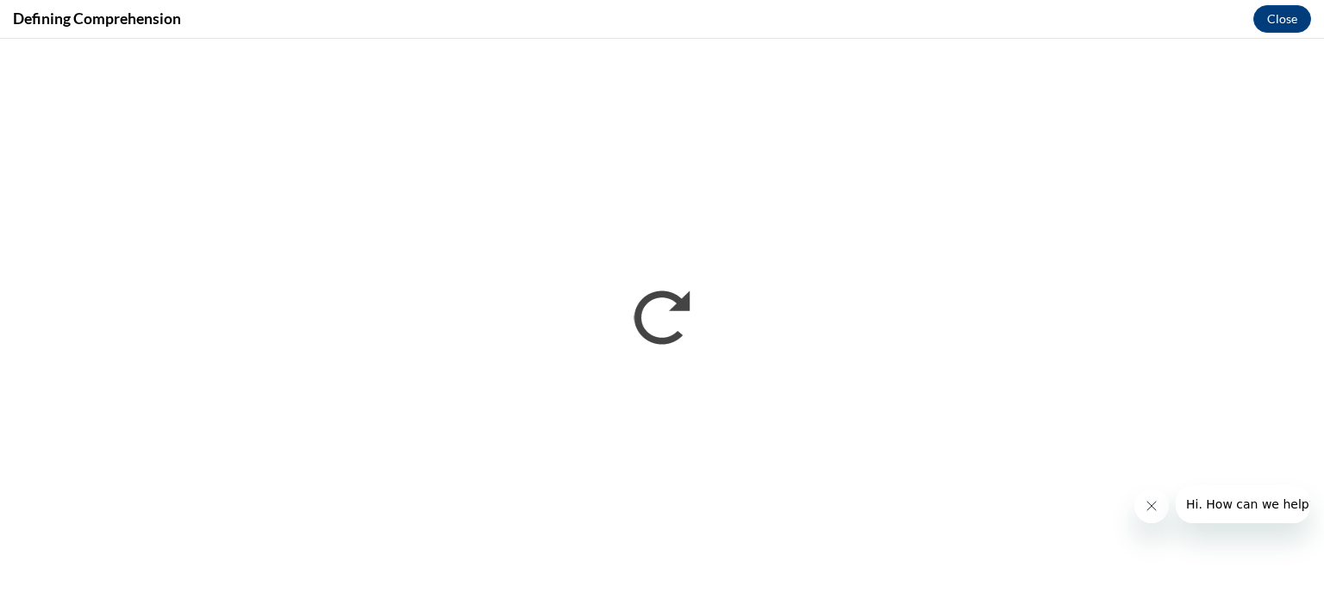
click at [1149, 499] on icon "Close message from company" at bounding box center [1151, 506] width 14 height 14
click at [1277, 24] on button "Close" at bounding box center [1282, 19] width 58 height 28
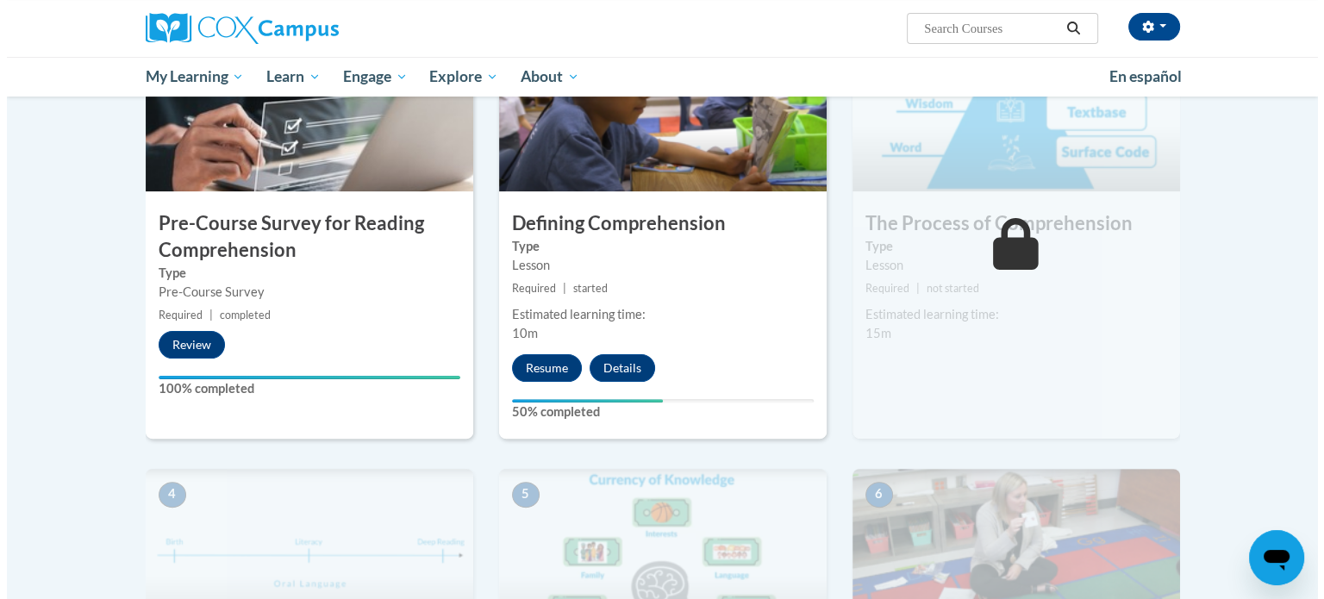
scroll to position [296, 0]
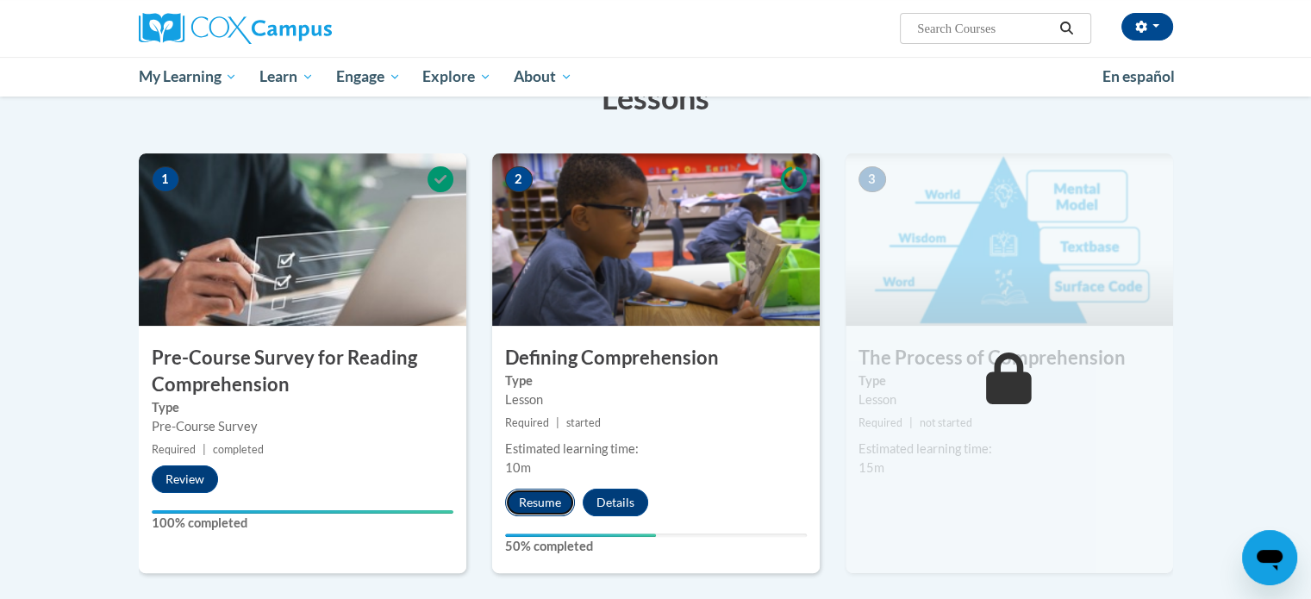
click at [539, 500] on button "Resume" at bounding box center [540, 503] width 70 height 28
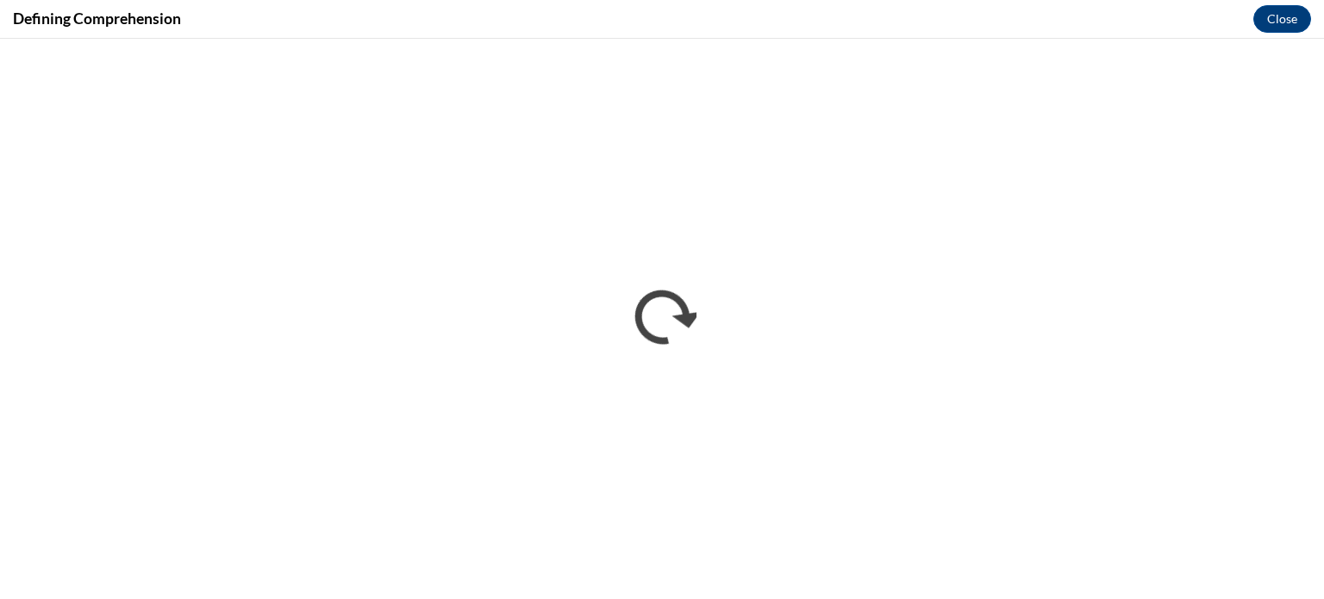
scroll to position [0, 0]
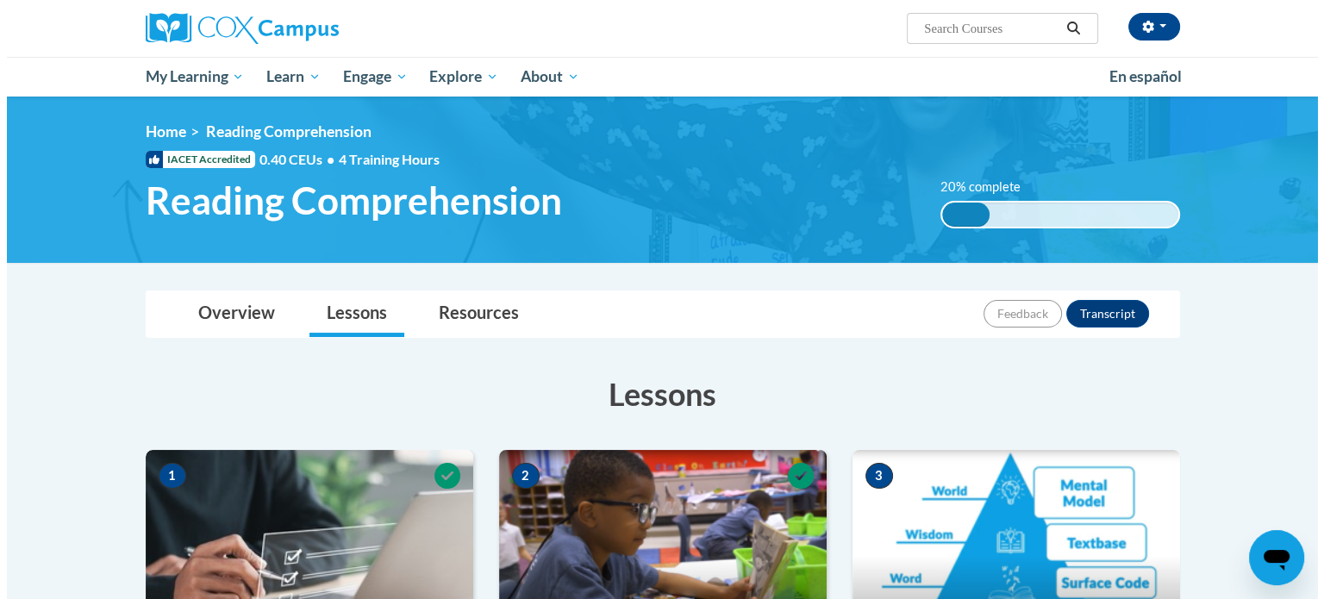
scroll to position [259, 0]
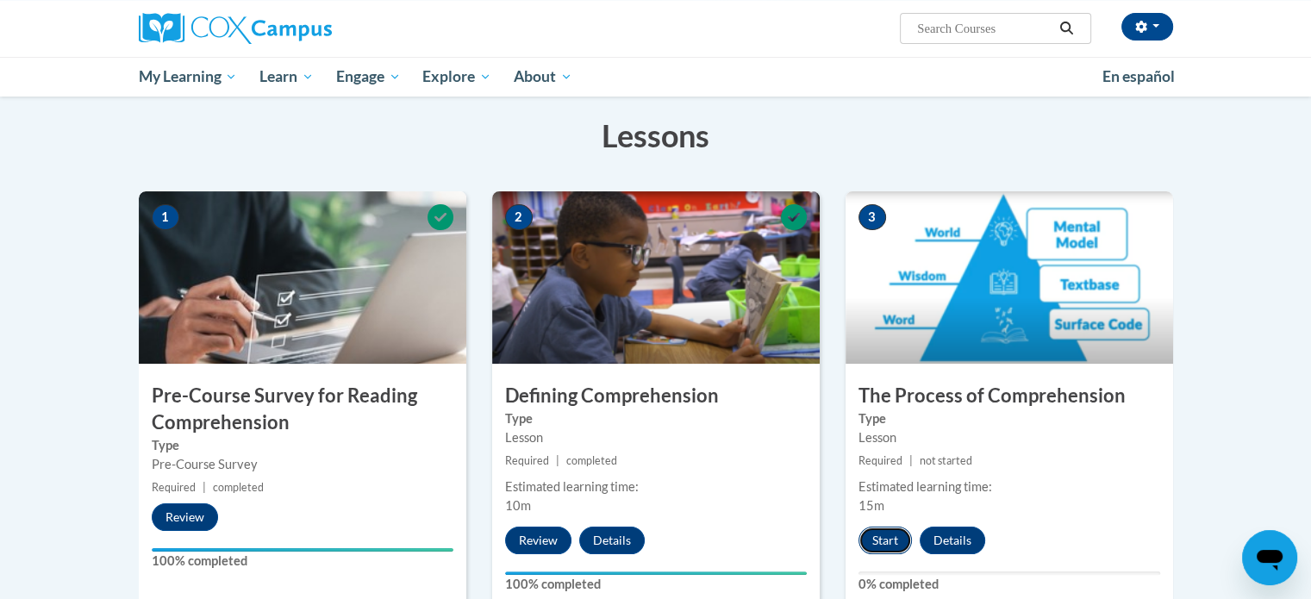
click at [896, 542] on button "Start" at bounding box center [884, 541] width 53 height 28
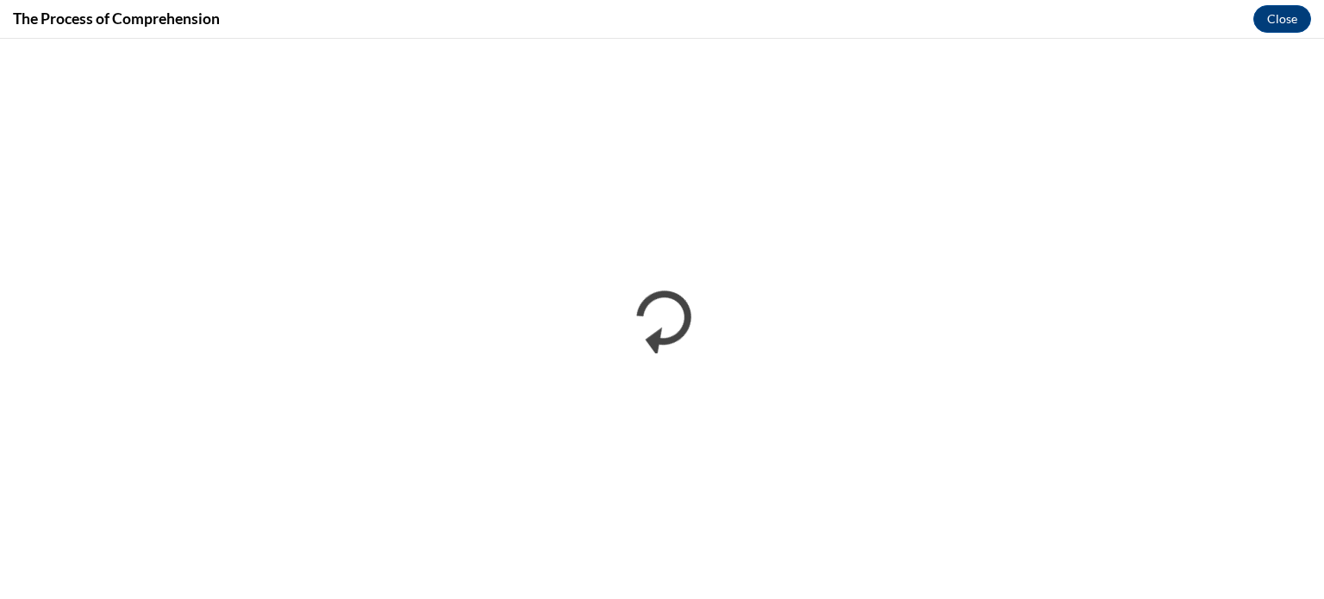
scroll to position [0, 0]
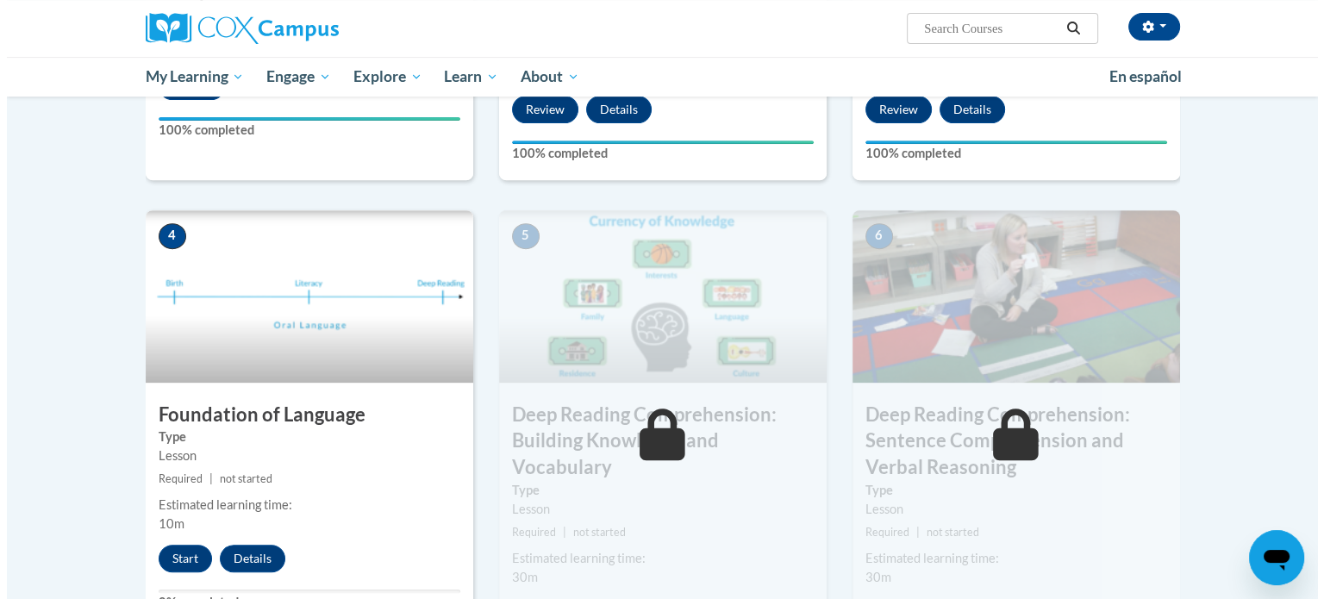
scroll to position [776, 0]
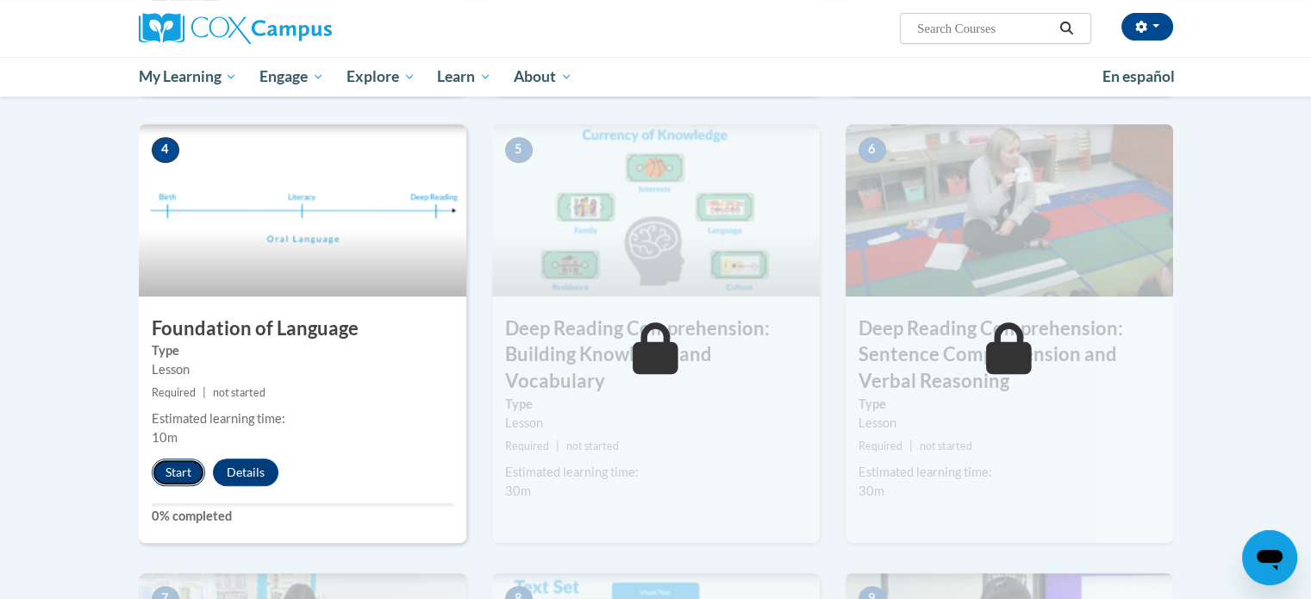
click at [171, 475] on button "Start" at bounding box center [178, 472] width 53 height 28
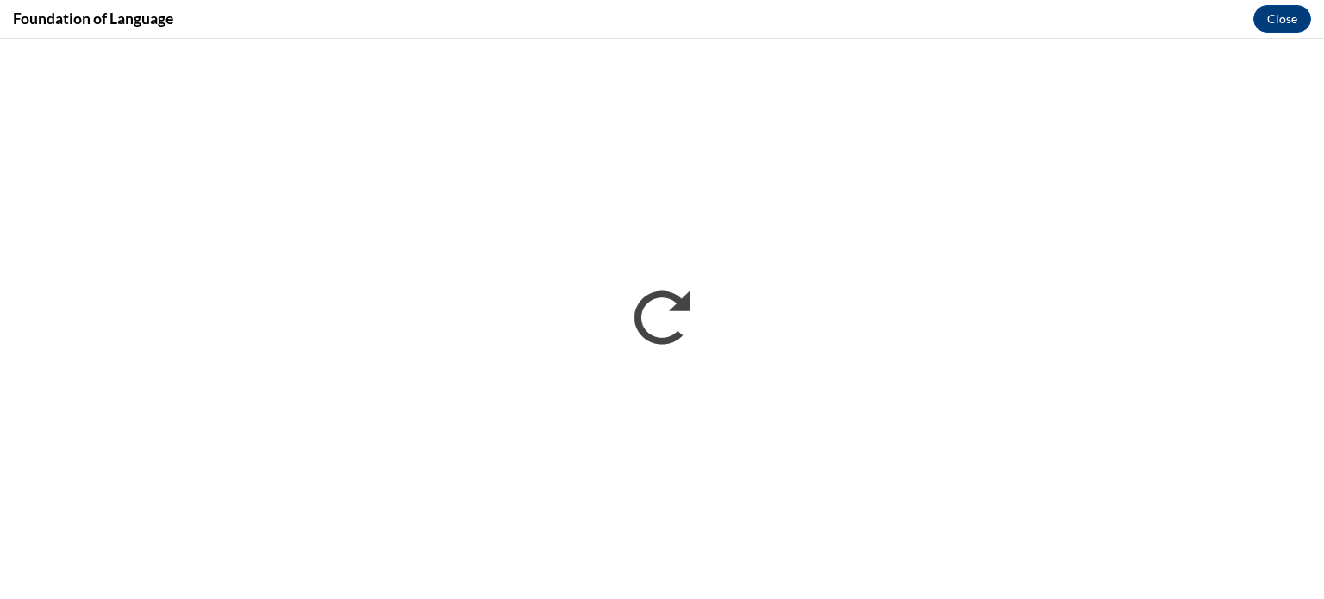
scroll to position [0, 0]
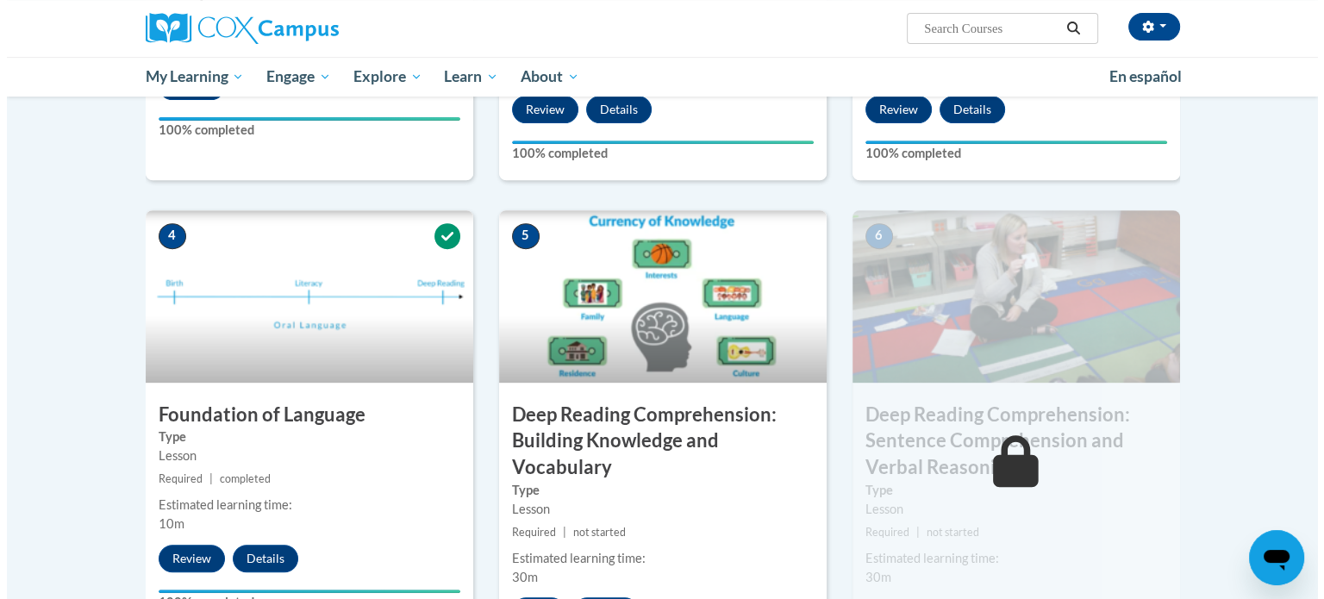
scroll to position [776, 0]
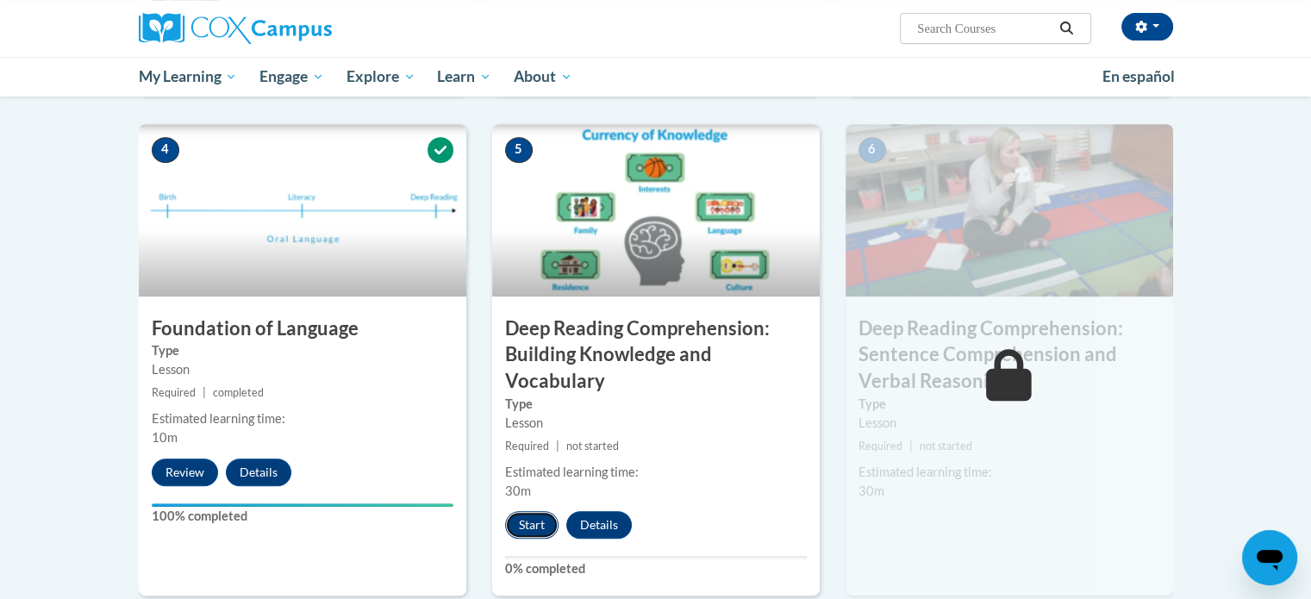
click at [542, 530] on button "Start" at bounding box center [531, 525] width 53 height 28
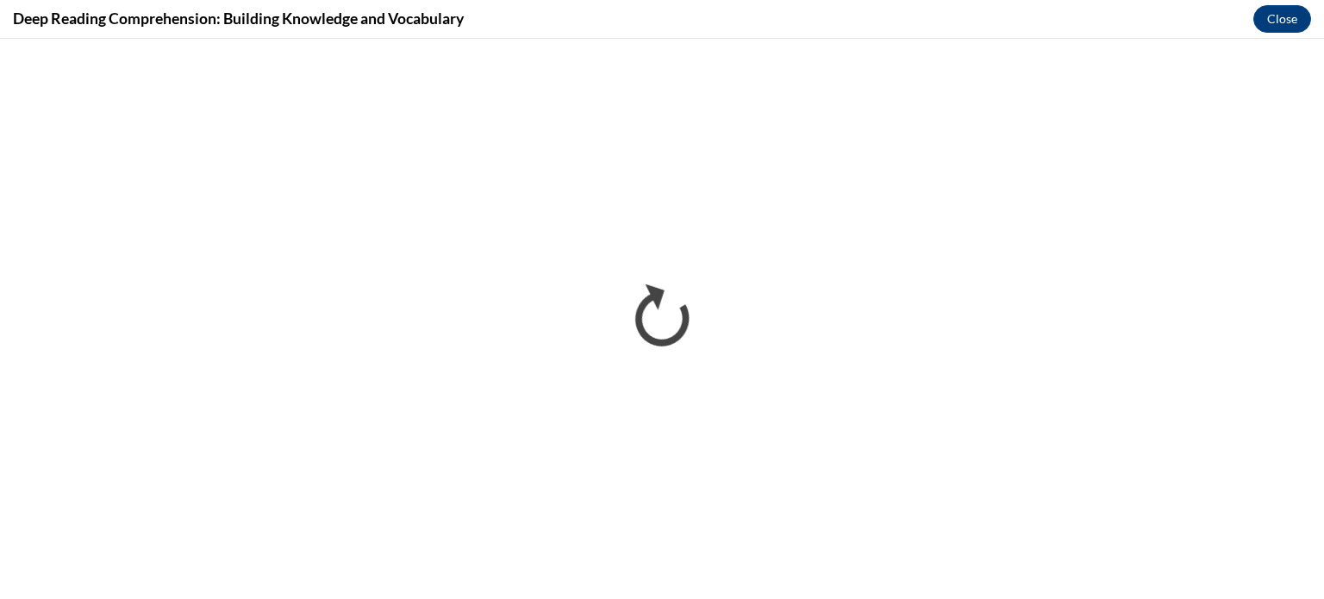
scroll to position [0, 0]
